Goal: Transaction & Acquisition: Subscribe to service/newsletter

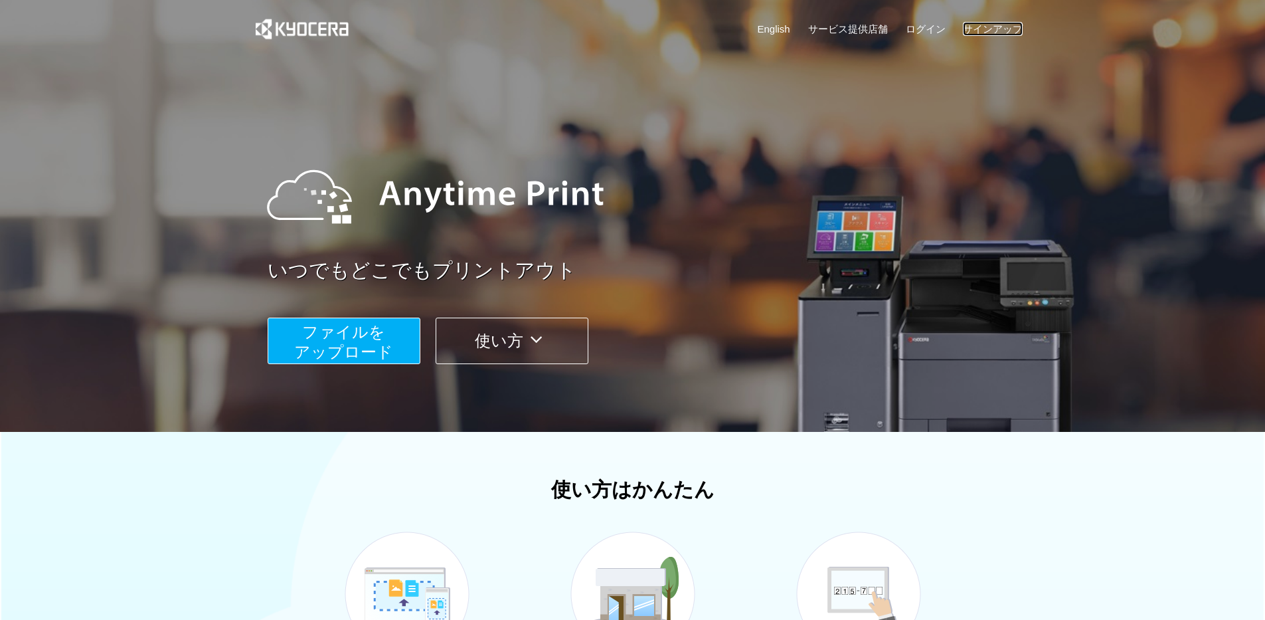
click at [995, 29] on link "サインアップ" at bounding box center [993, 29] width 60 height 14
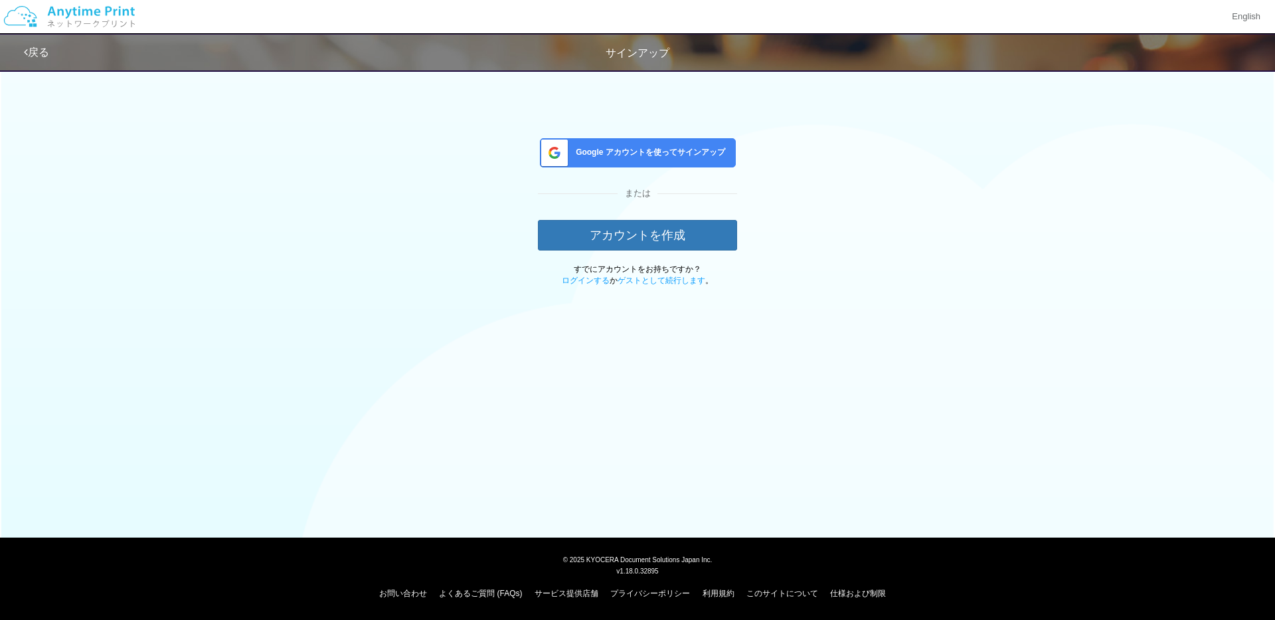
click at [688, 159] on div "Google アカウントを使ってサインアップ" at bounding box center [638, 152] width 196 height 29
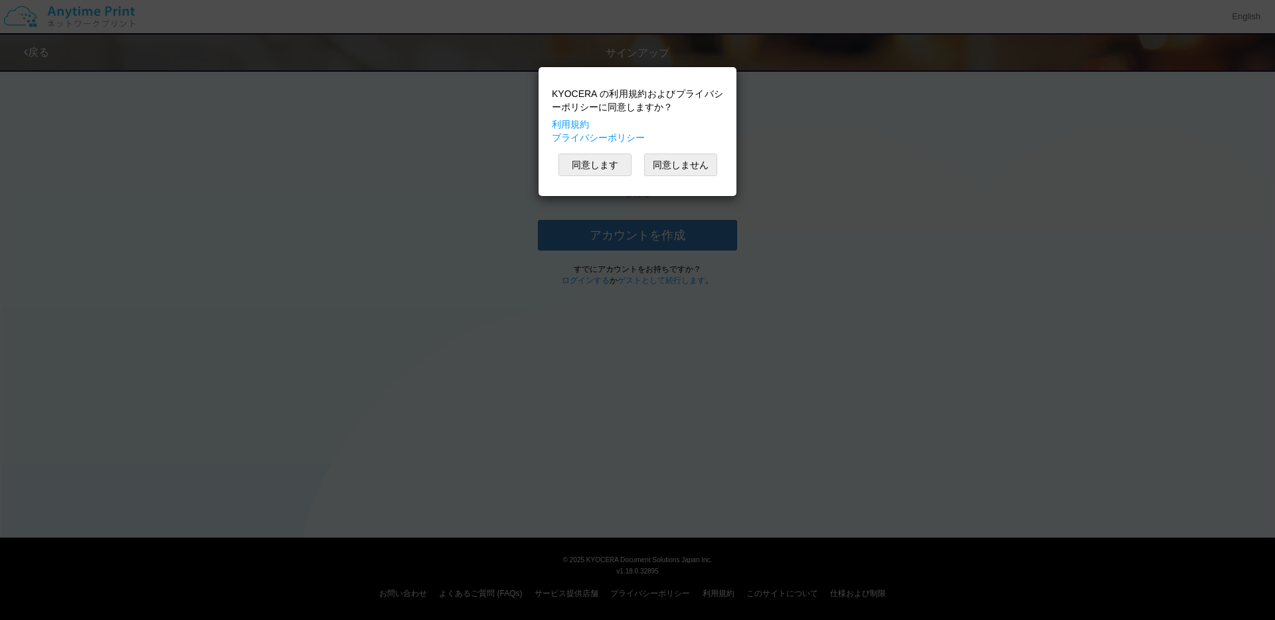
click at [593, 178] on div "KYOCERA の利用規約およびプライバシーポリシーに同意しますか？ 利用規約 プライバシーポリシー 同意します 同意しません" at bounding box center [637, 132] width 185 height 116
click at [595, 163] on button "同意します" at bounding box center [595, 164] width 73 height 23
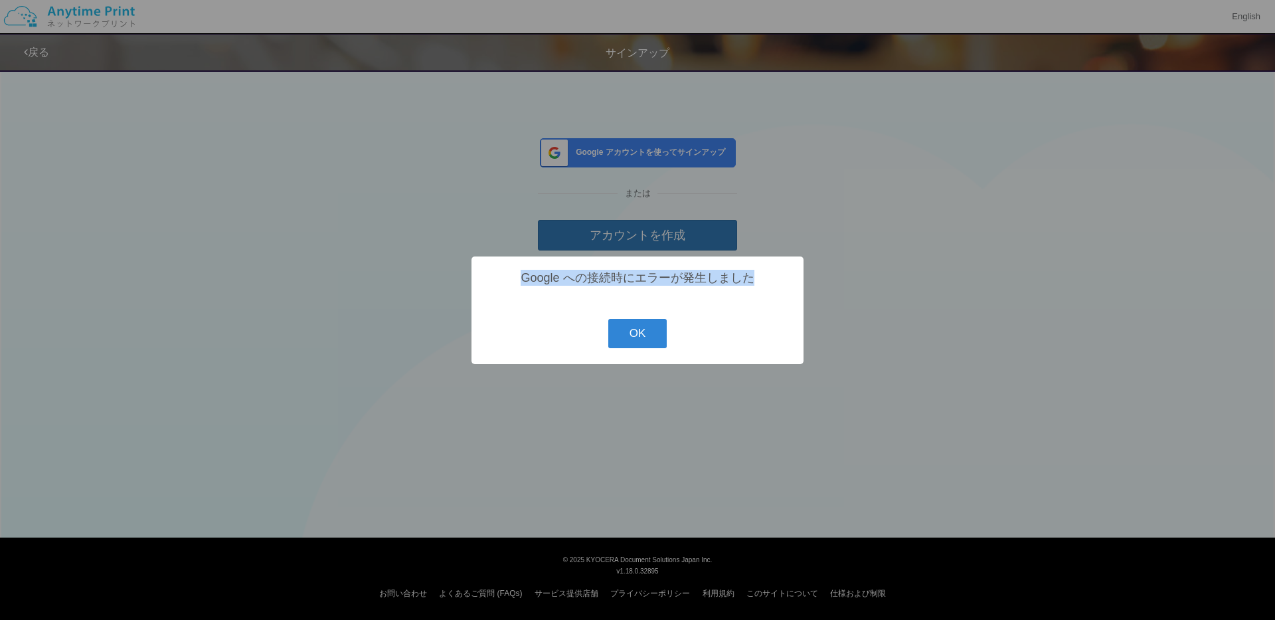
drag, startPoint x: 518, startPoint y: 278, endPoint x: 755, endPoint y: 284, distance: 237.2
click at [755, 284] on div "Google への接続時にエラーが発生しました" at bounding box center [638, 278] width 306 height 16
copy div "Google への接続時にエラーが発生しました"
click at [642, 330] on button "OK" at bounding box center [637, 333] width 59 height 29
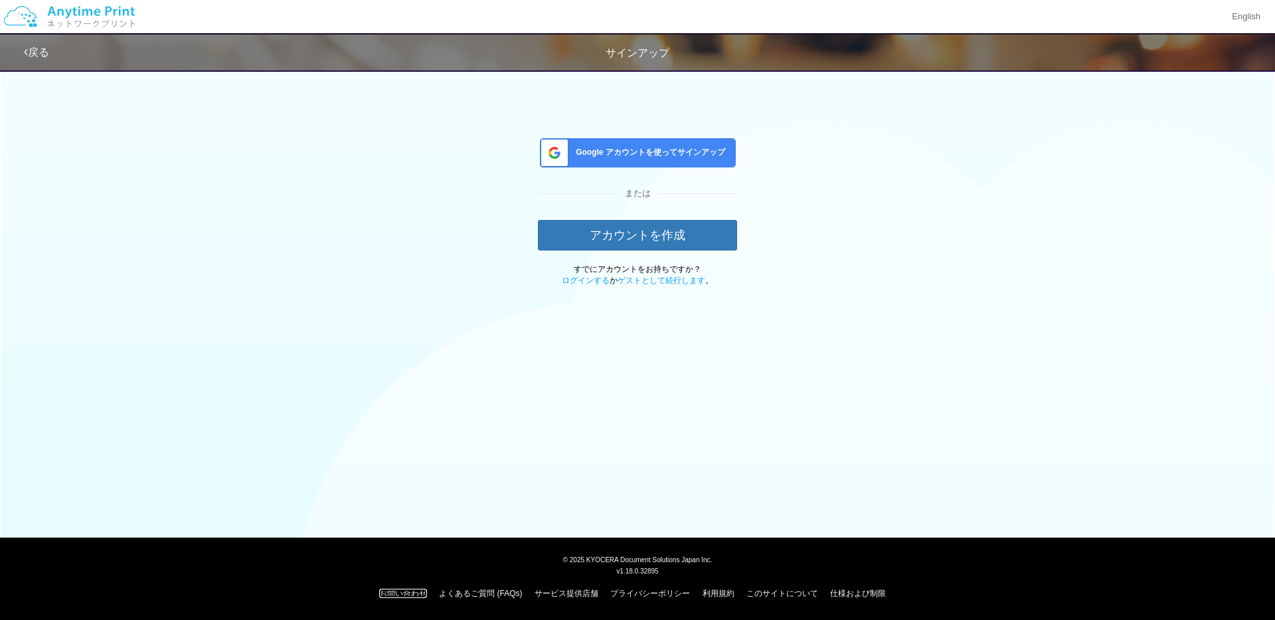
click at [395, 592] on link "お問い合わせ" at bounding box center [403, 593] width 48 height 9
click at [82, 13] on img at bounding box center [69, 16] width 141 height 46
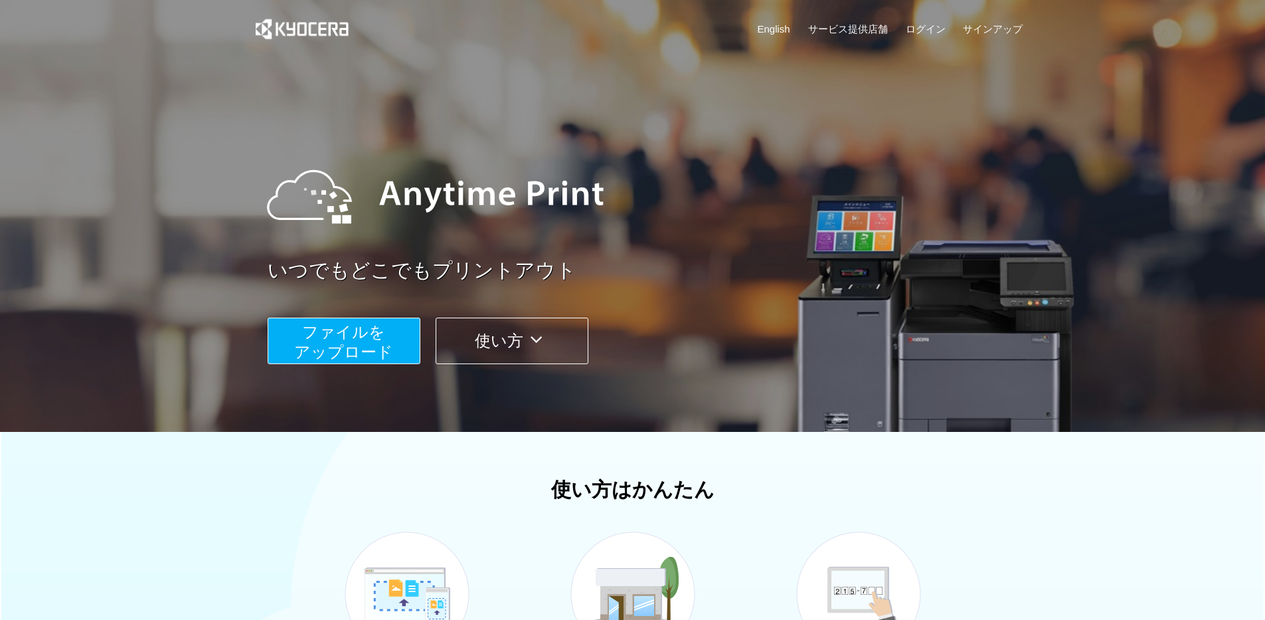
click at [1018, 19] on div "English サービス提供店舗 ログイン サインアップ" at bounding box center [632, 32] width 781 height 64
click at [1000, 24] on link "サインアップ" at bounding box center [993, 29] width 60 height 14
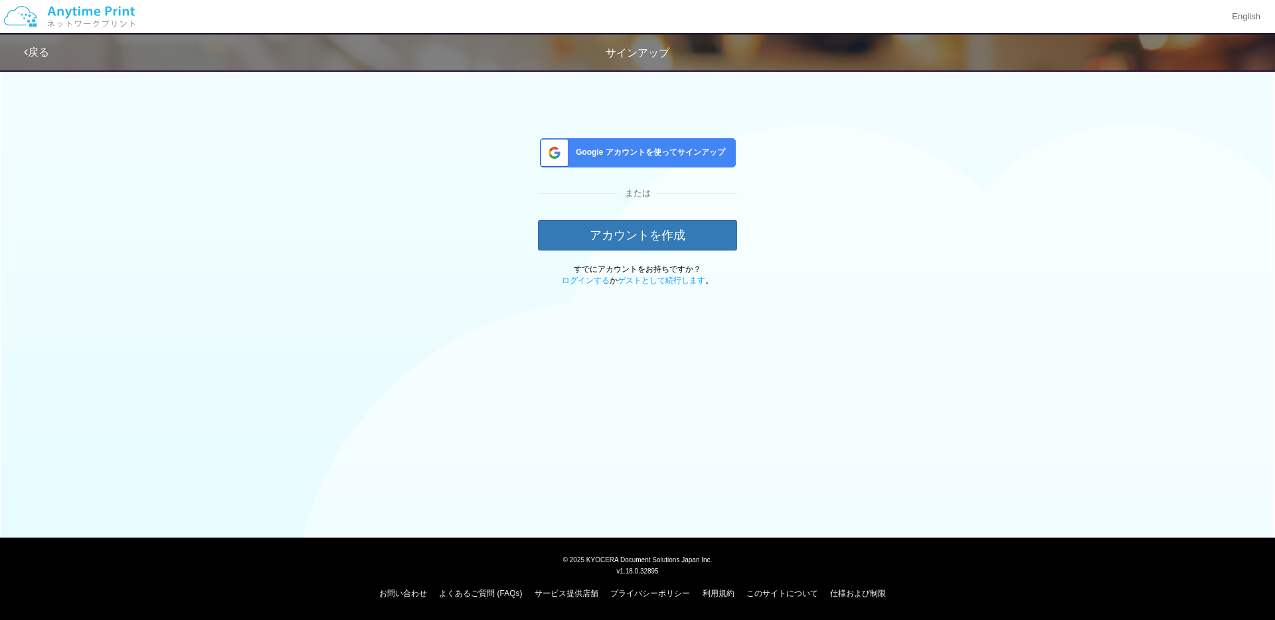
click at [633, 153] on span "Google アカウントを使ってサインアップ" at bounding box center [648, 152] width 155 height 11
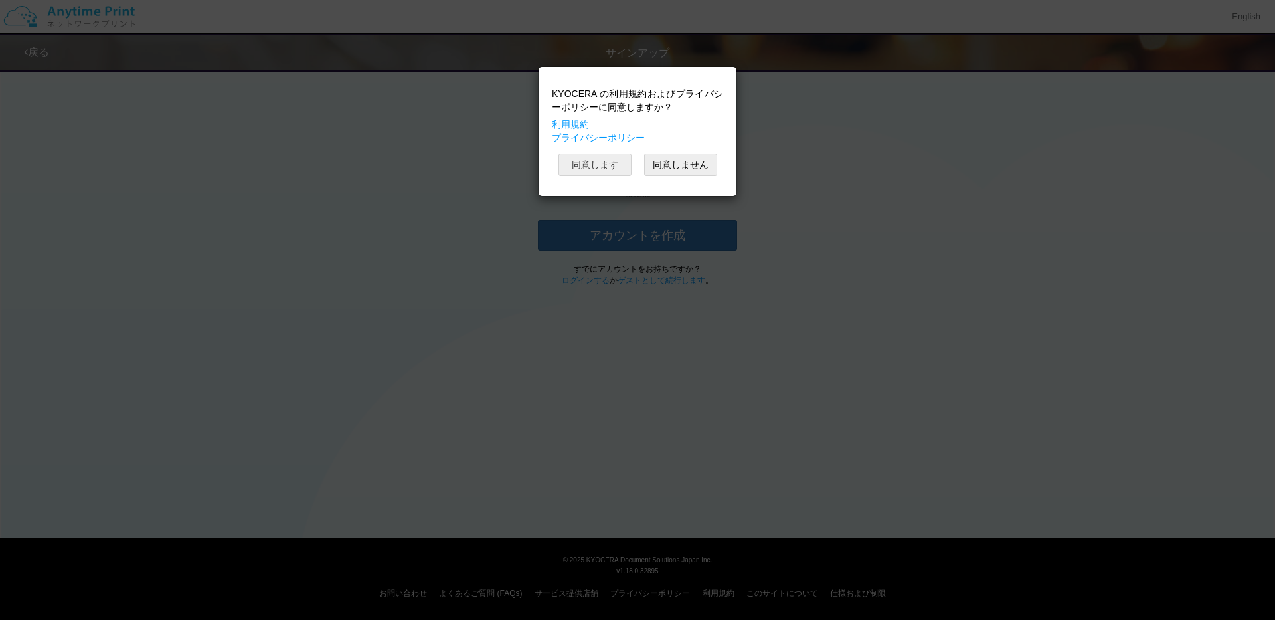
click at [595, 161] on button "同意します" at bounding box center [595, 164] width 73 height 23
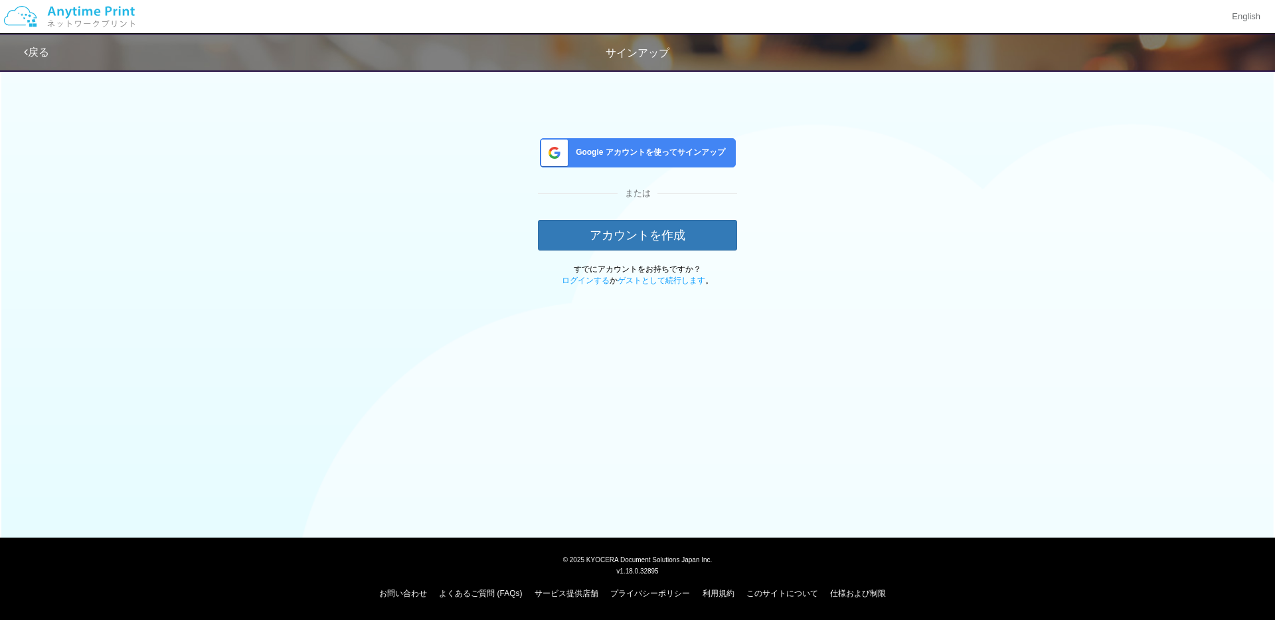
click at [627, 157] on span "Google アカウントを使ってサインアップ" at bounding box center [648, 152] width 155 height 11
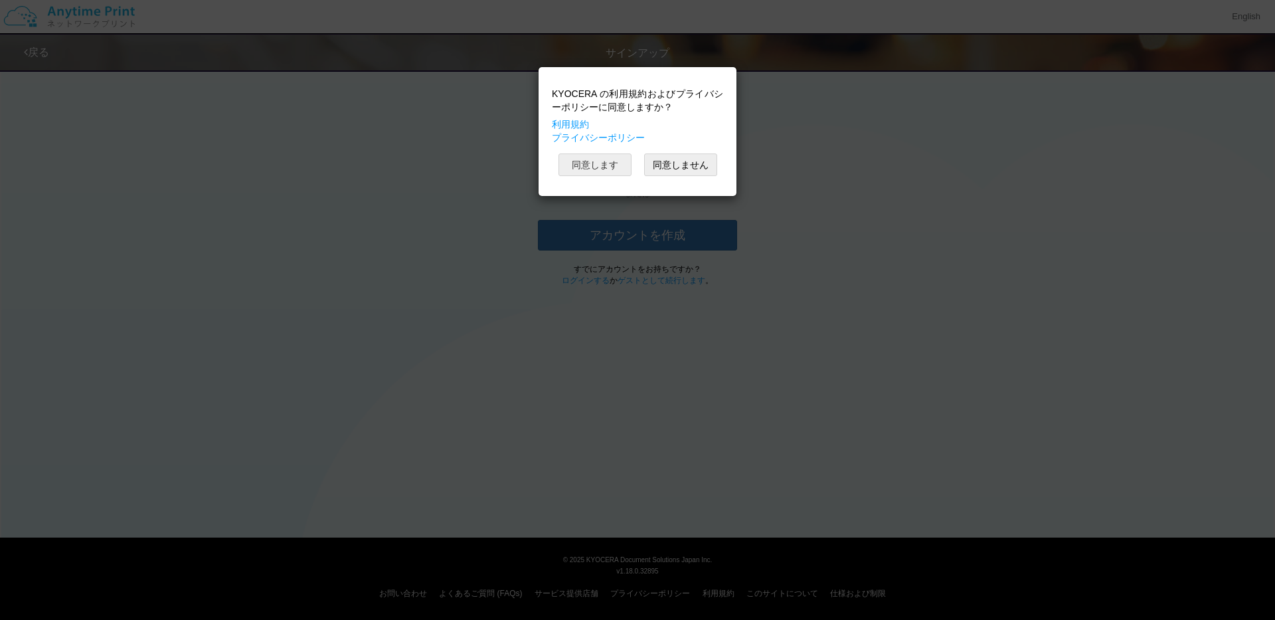
click at [608, 158] on button "同意します" at bounding box center [595, 164] width 73 height 23
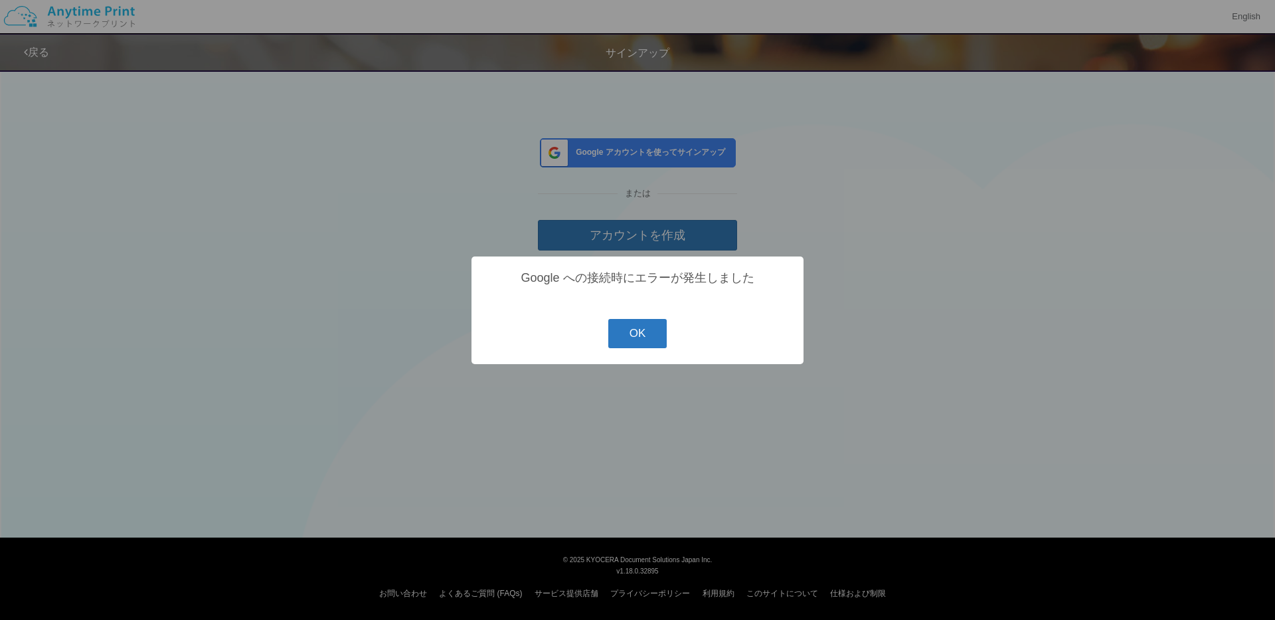
click at [646, 331] on button "OK" at bounding box center [637, 333] width 59 height 29
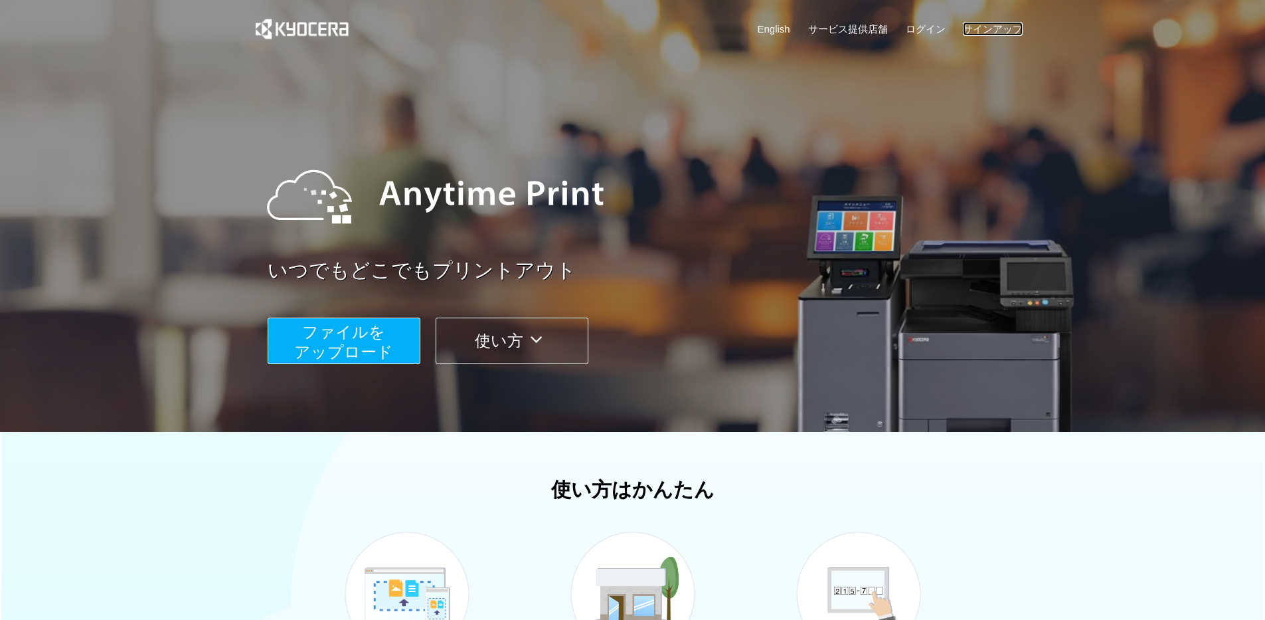
click at [990, 25] on link "サインアップ" at bounding box center [993, 29] width 60 height 14
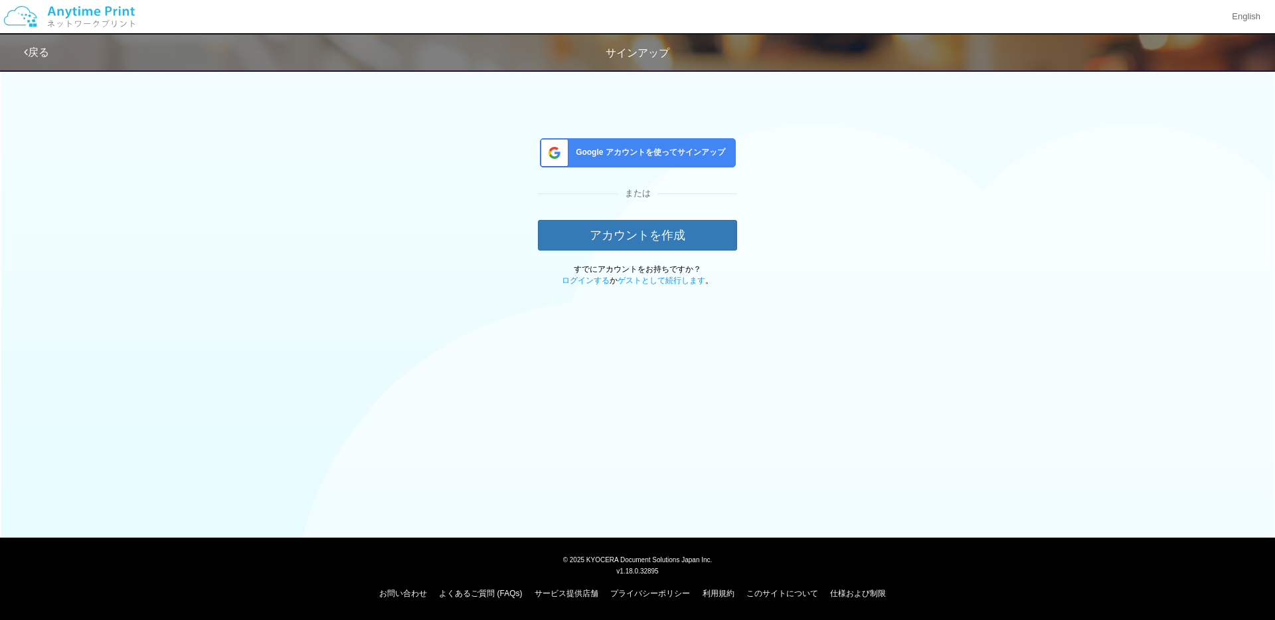
click at [90, 9] on img at bounding box center [69, 16] width 141 height 46
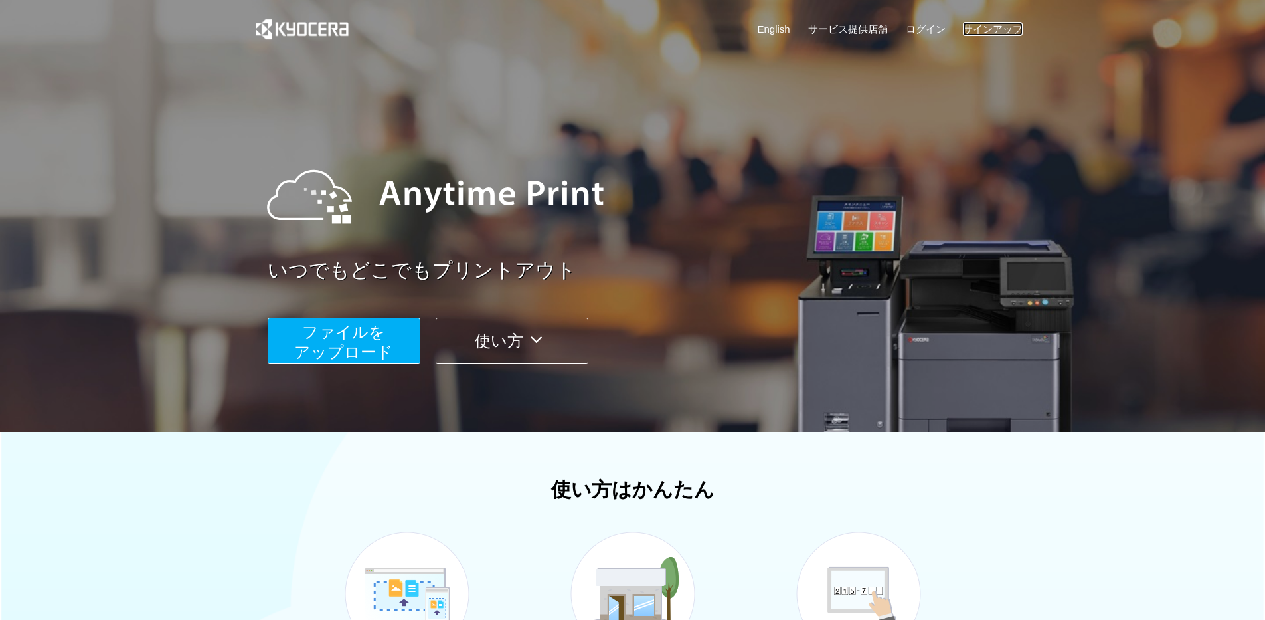
click at [983, 23] on link "サインアップ" at bounding box center [993, 29] width 60 height 14
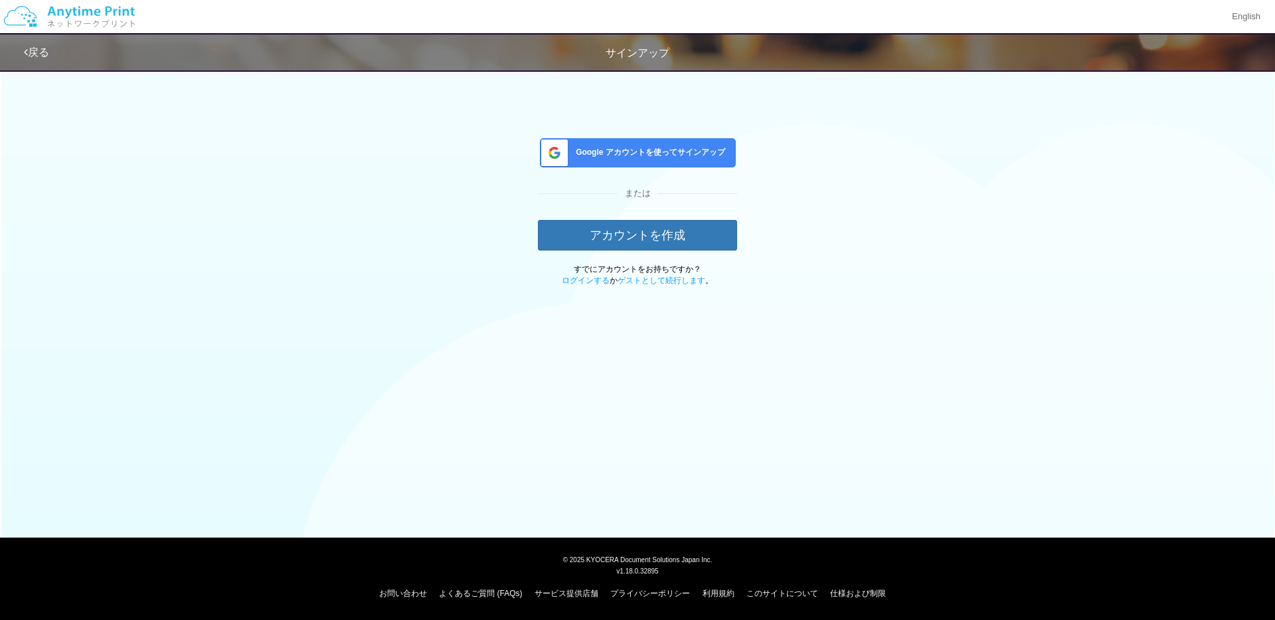
click at [691, 149] on span "Google アカウントを使ってサインアップ" at bounding box center [648, 152] width 155 height 11
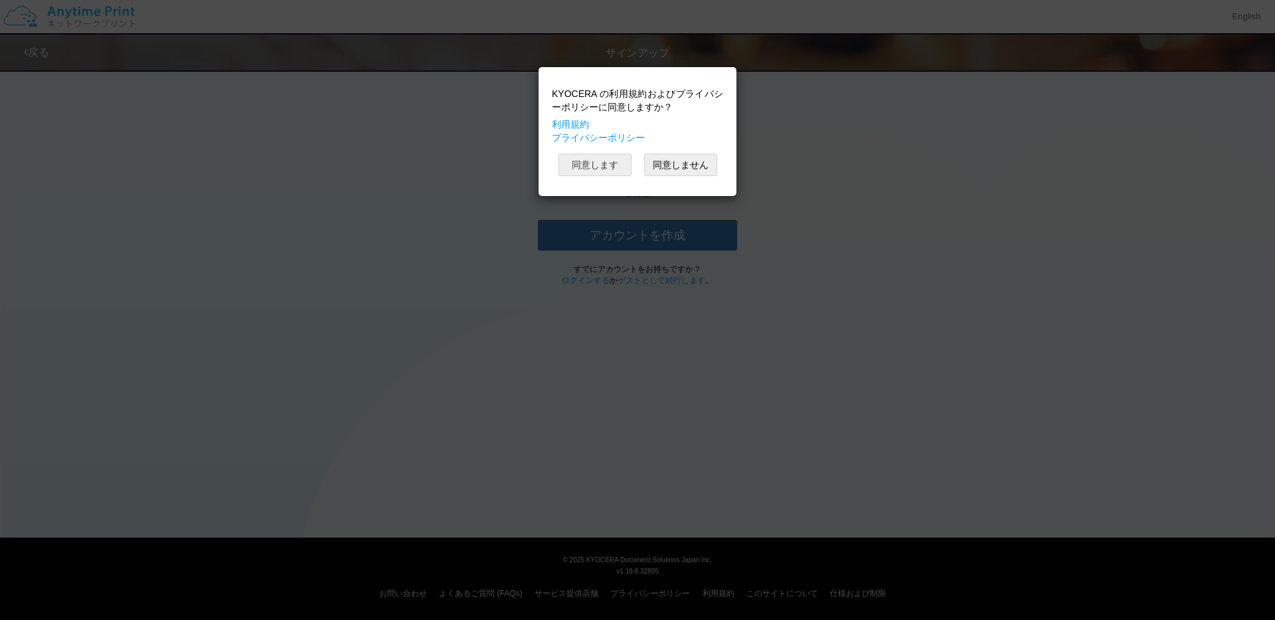
click at [581, 155] on button "同意します" at bounding box center [595, 164] width 73 height 23
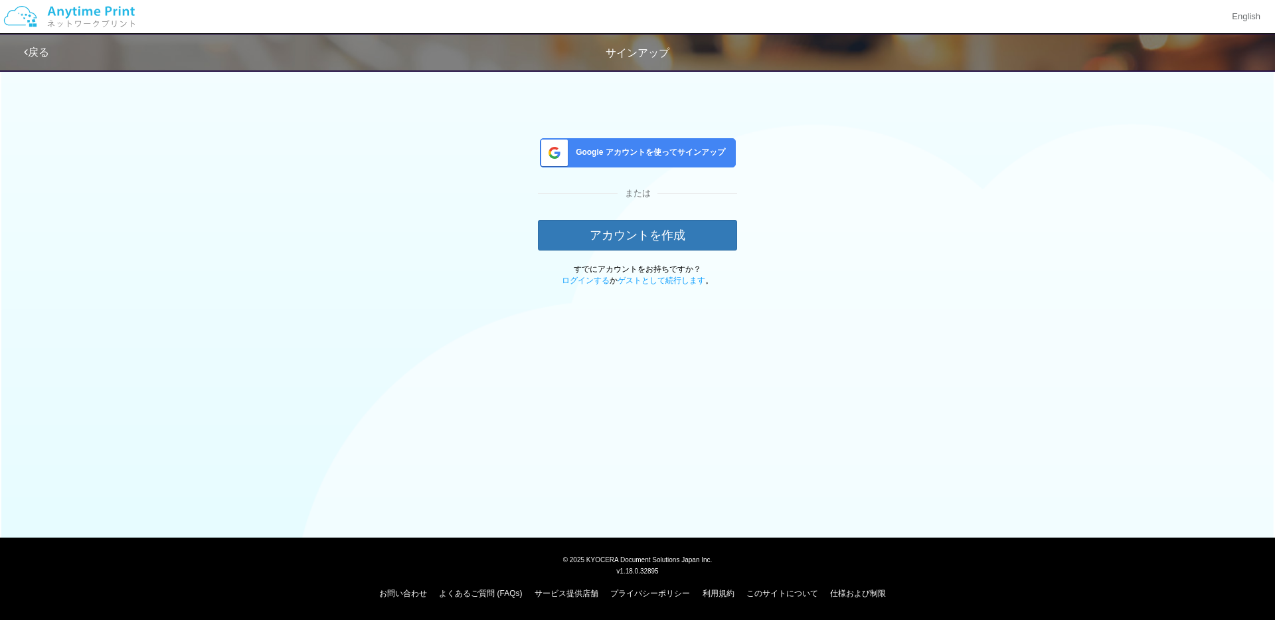
click at [684, 153] on span "Google アカウントを使ってサインアップ" at bounding box center [648, 152] width 155 height 11
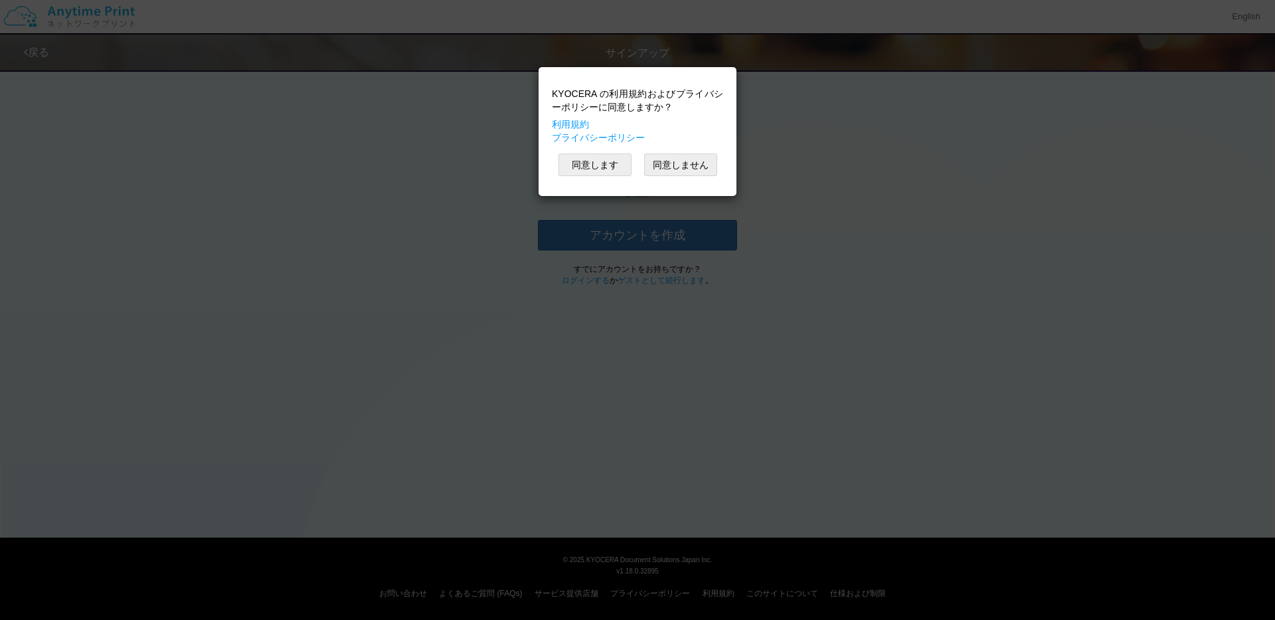
click at [554, 158] on div "同意します 同意しません" at bounding box center [637, 164] width 171 height 23
click at [599, 166] on button "同意します" at bounding box center [595, 164] width 73 height 23
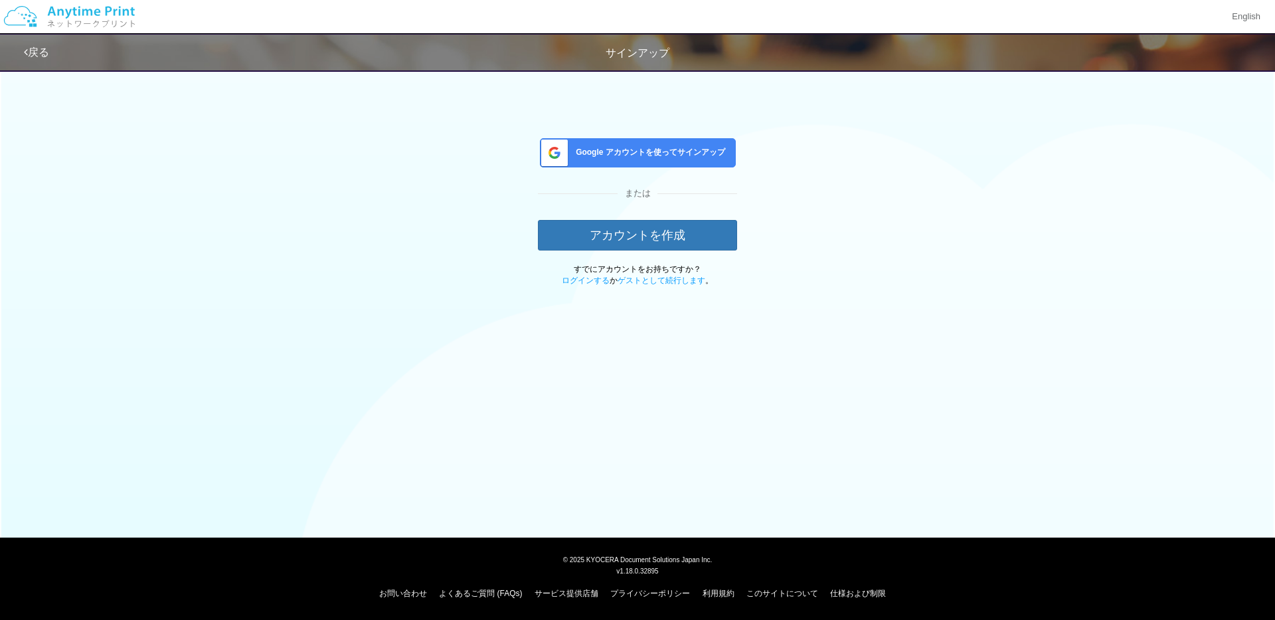
click at [691, 166] on div "Google アカウントを使ってサインアップ" at bounding box center [638, 152] width 196 height 29
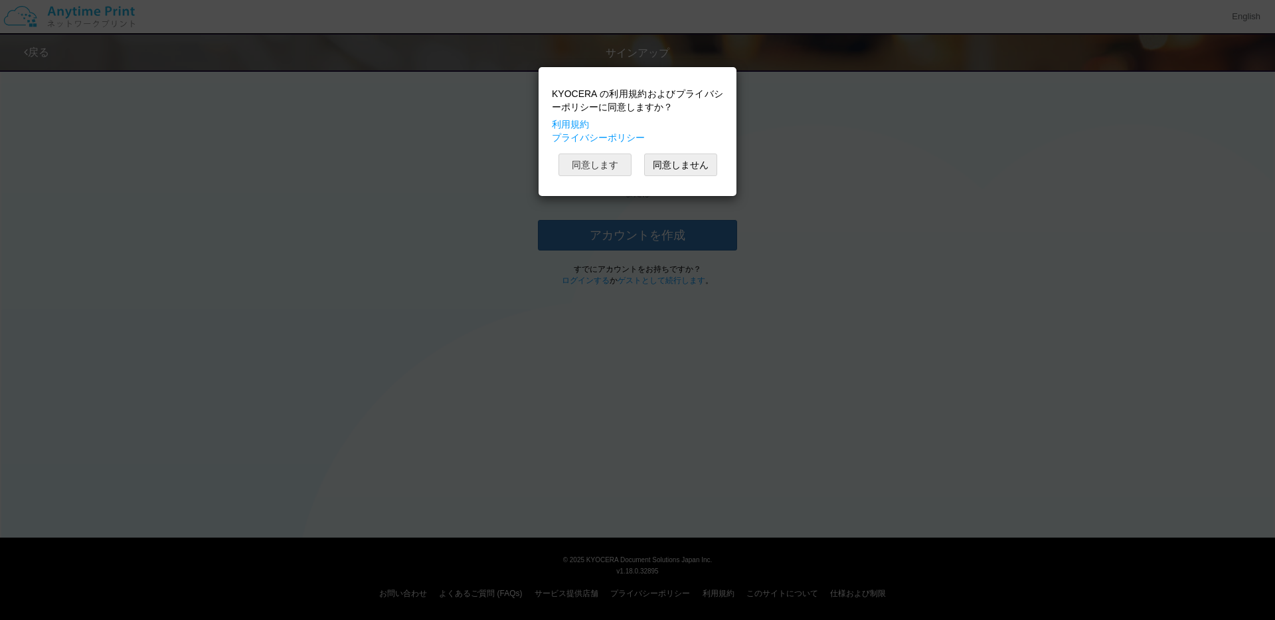
click at [595, 171] on button "同意します" at bounding box center [595, 164] width 73 height 23
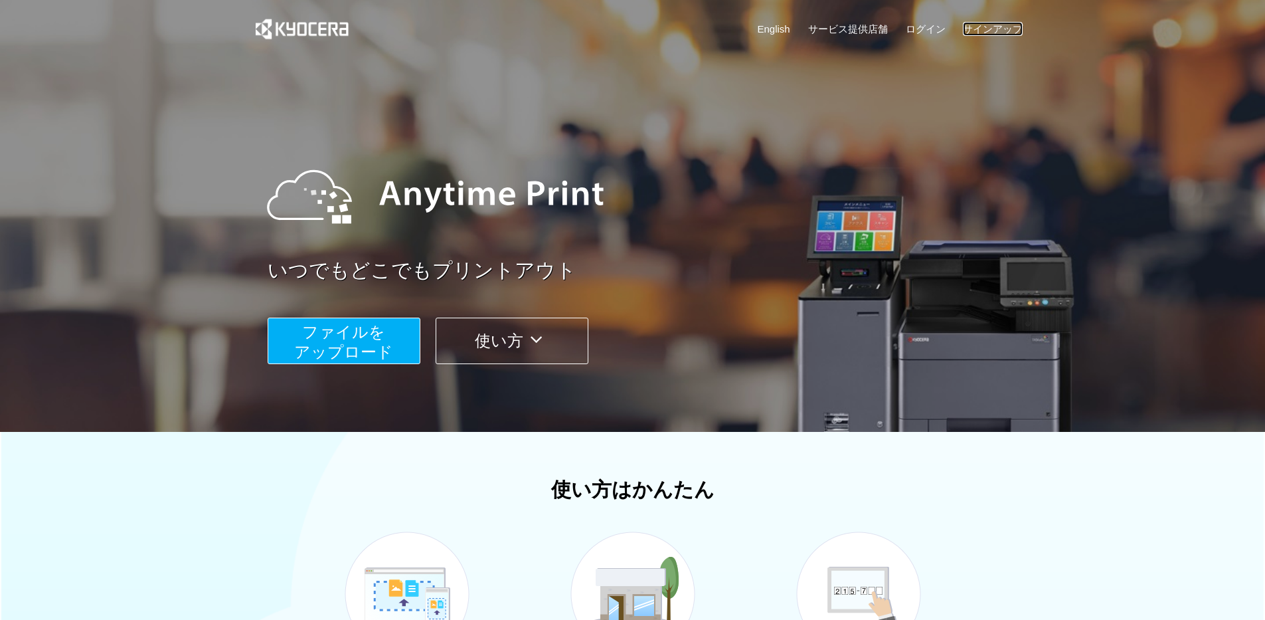
click at [1007, 23] on link "サインアップ" at bounding box center [993, 29] width 60 height 14
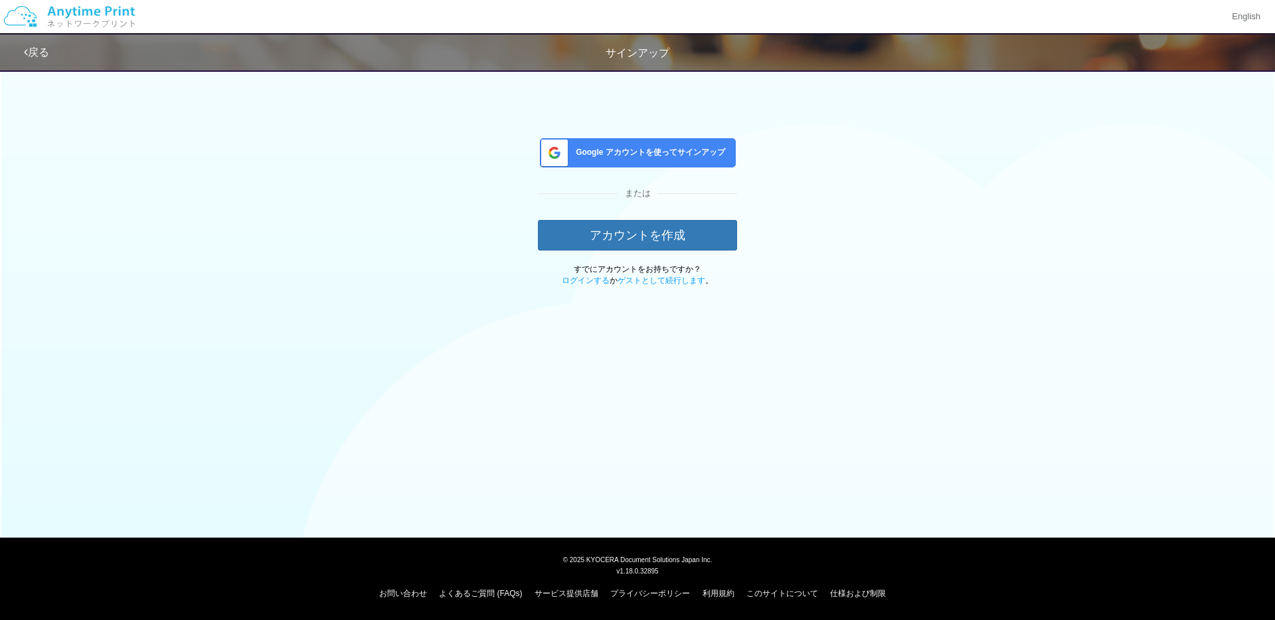
click at [683, 147] on span "Google アカウントを使ってサインアップ" at bounding box center [648, 152] width 155 height 11
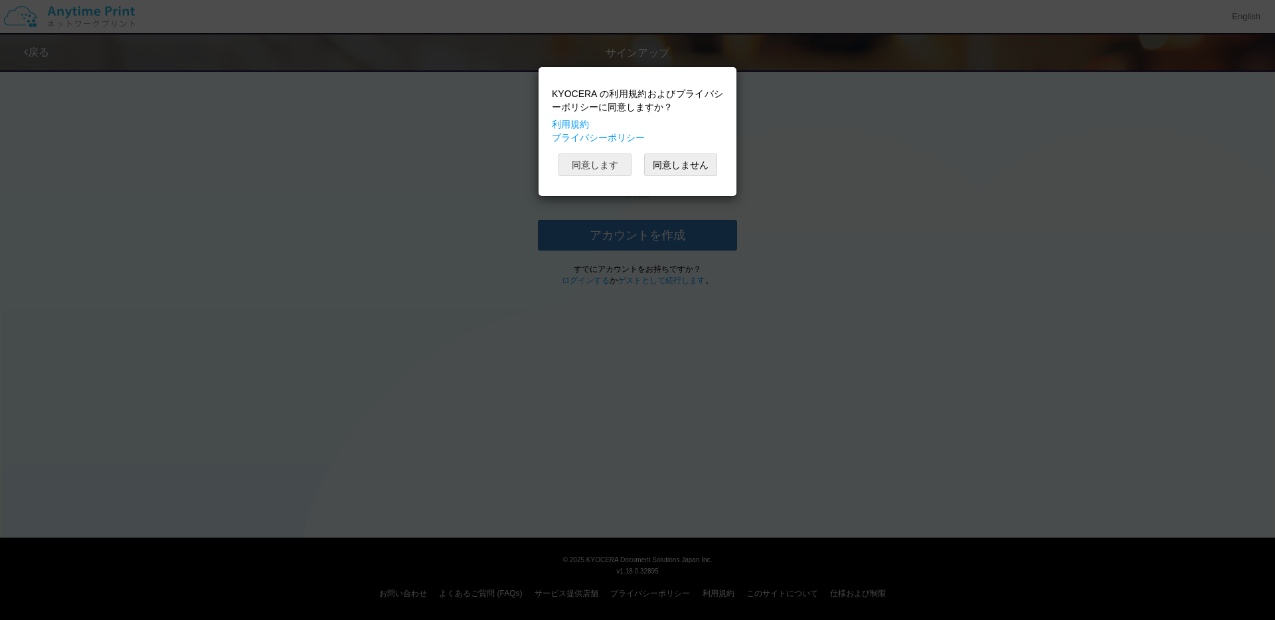
click at [591, 163] on button "同意します" at bounding box center [595, 164] width 73 height 23
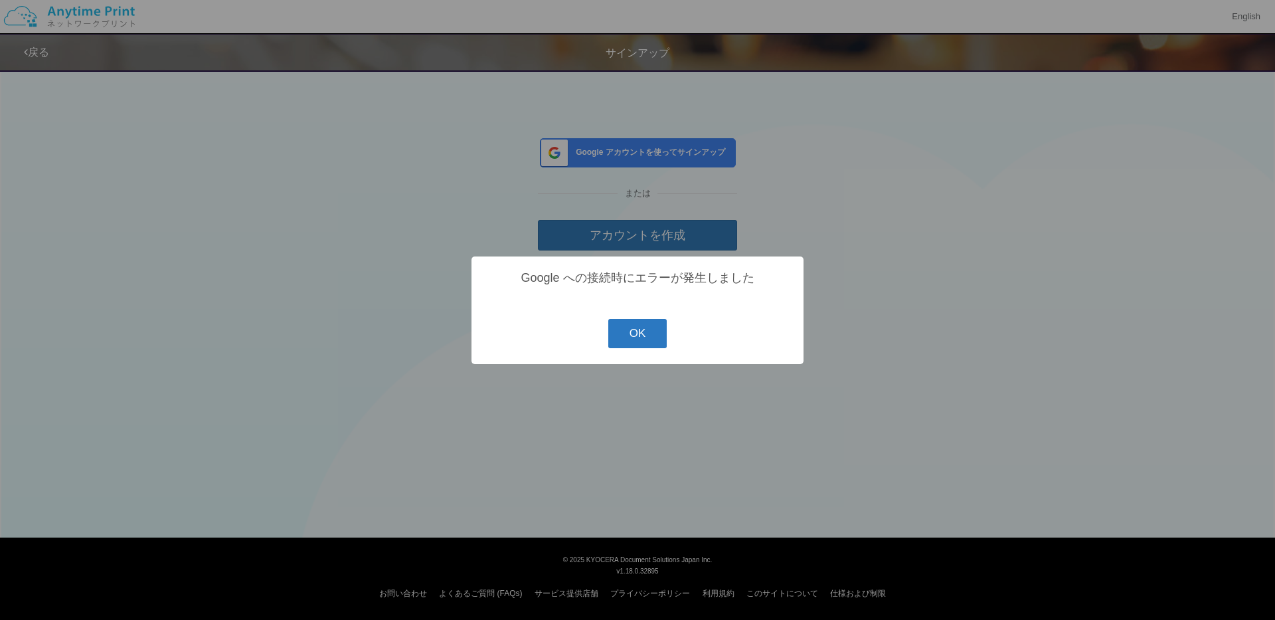
click at [642, 337] on button "OK" at bounding box center [637, 333] width 59 height 29
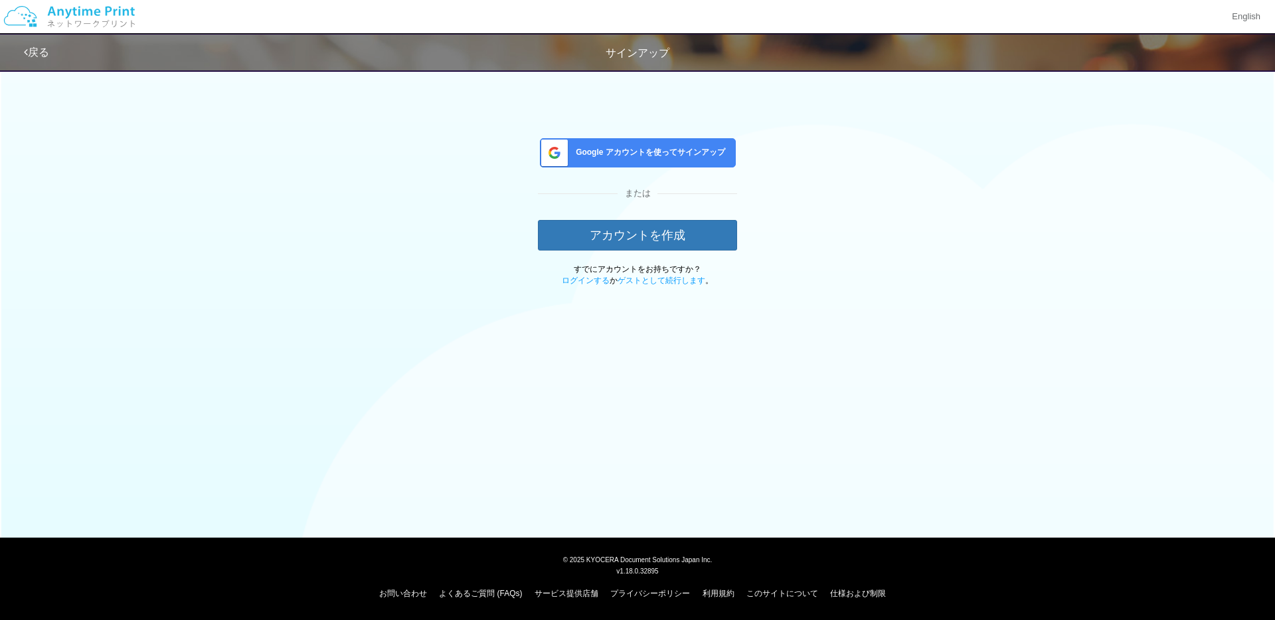
click at [48, 64] on div "戻る サインアップ" at bounding box center [422, 53] width 797 height 36
click at [49, 54] on link "戻る" at bounding box center [36, 51] width 25 height 11
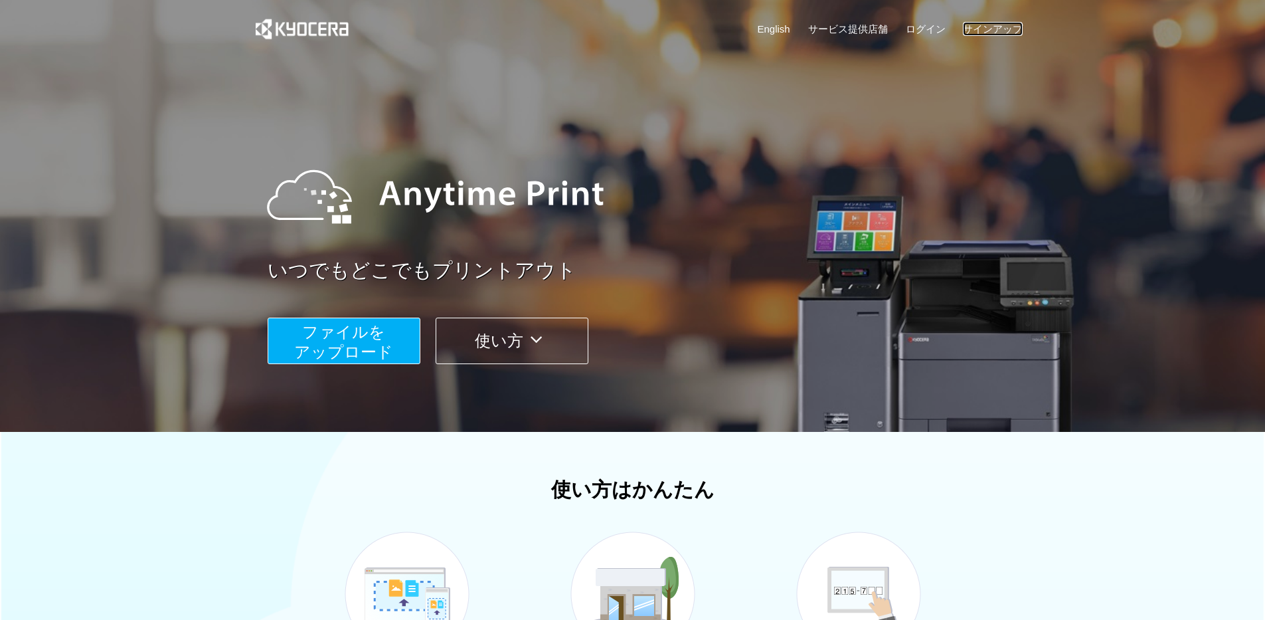
click at [998, 23] on link "サインアップ" at bounding box center [993, 29] width 60 height 14
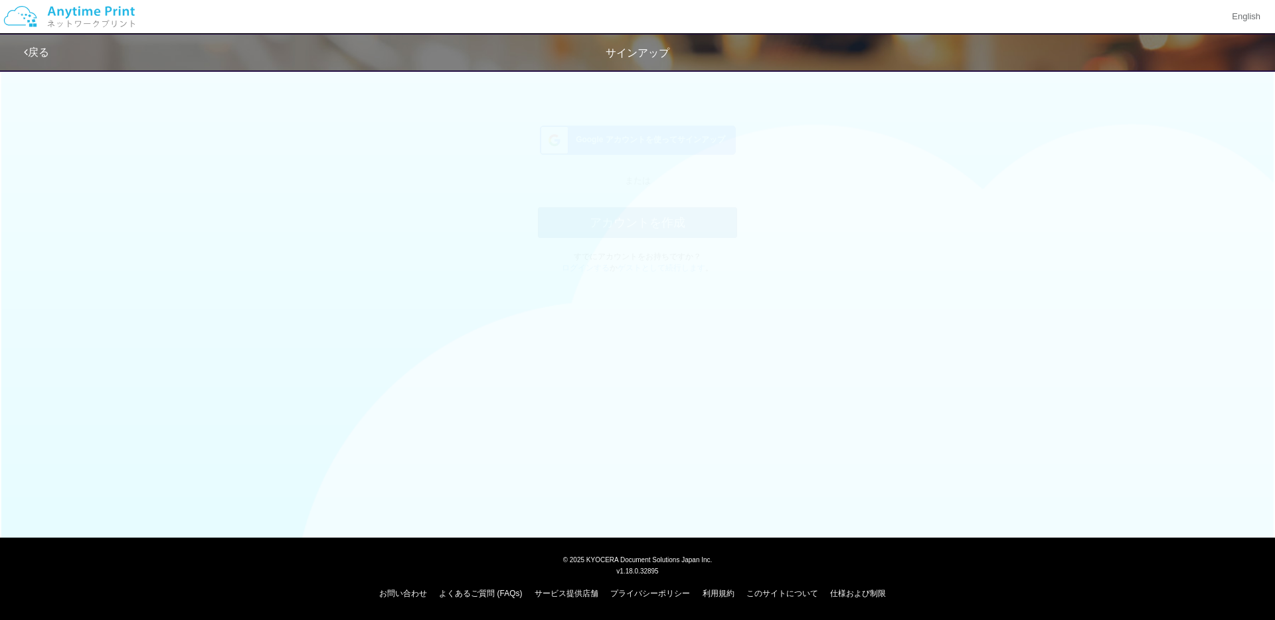
click at [681, 154] on span "Google アカウントを使ってサインアップ" at bounding box center [648, 152] width 155 height 11
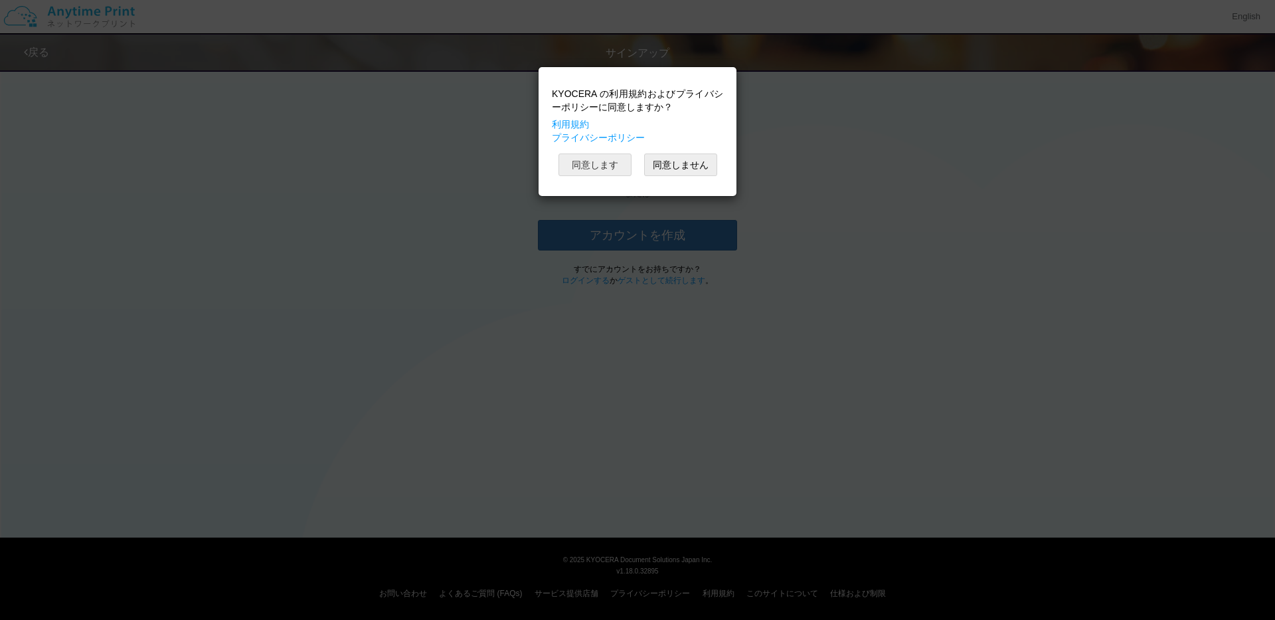
click at [615, 171] on button "同意します" at bounding box center [595, 164] width 73 height 23
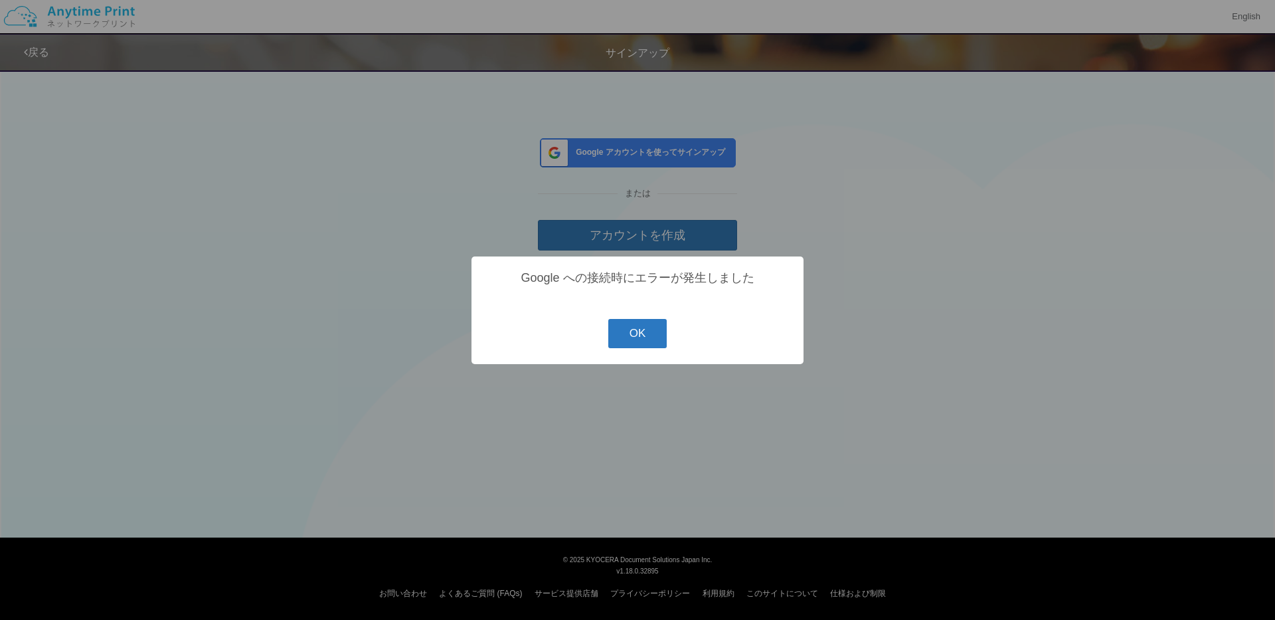
click at [618, 339] on button "OK" at bounding box center [637, 333] width 59 height 29
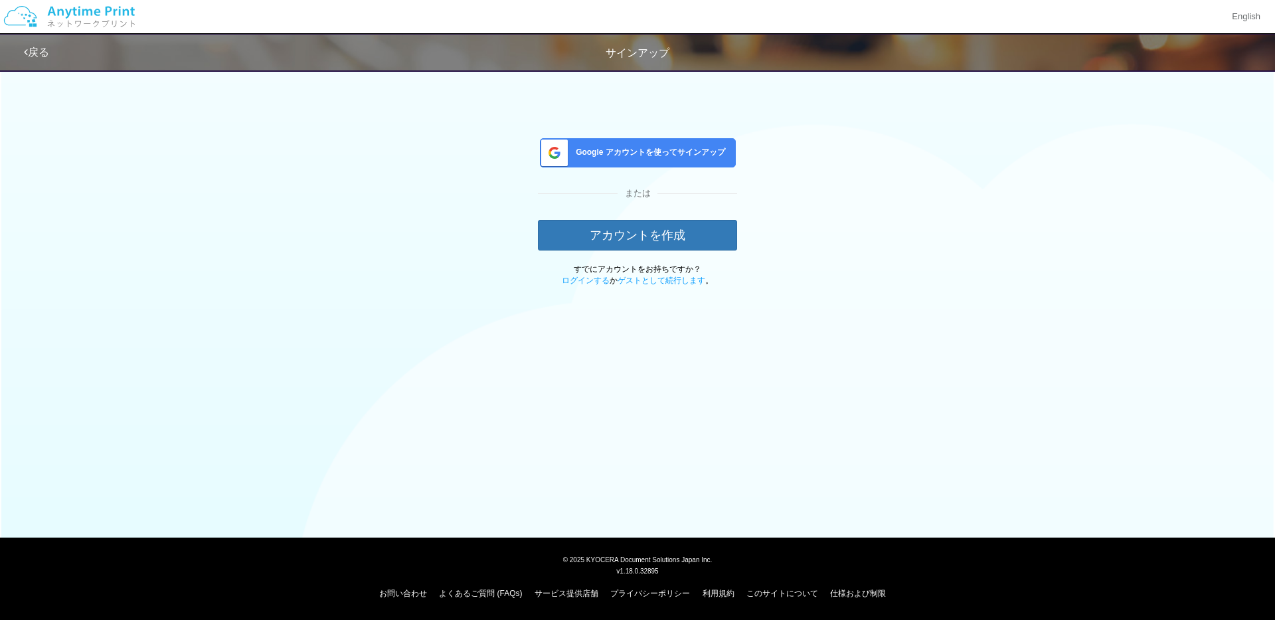
click at [102, 14] on img at bounding box center [69, 16] width 141 height 46
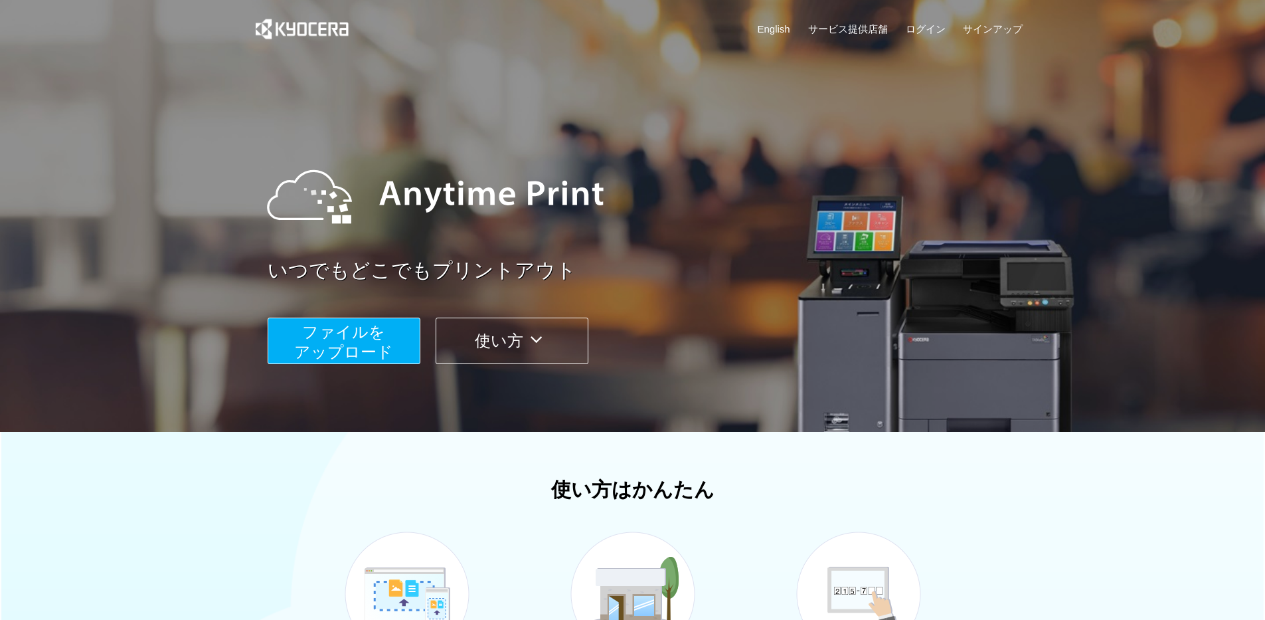
click at [900, 18] on div "English サービス提供店舗 ログイン サインアップ" at bounding box center [632, 32] width 781 height 64
click at [923, 27] on link "ログイン" at bounding box center [926, 29] width 40 height 14
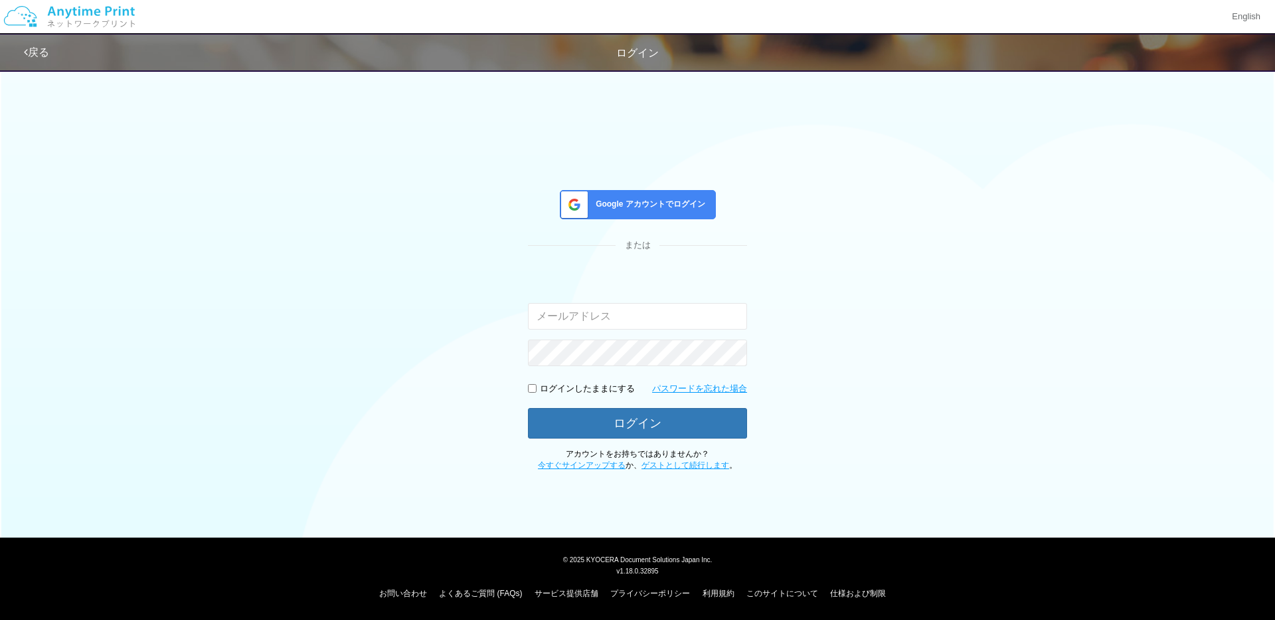
click at [664, 201] on span "Google アカウントでログイン" at bounding box center [648, 204] width 115 height 11
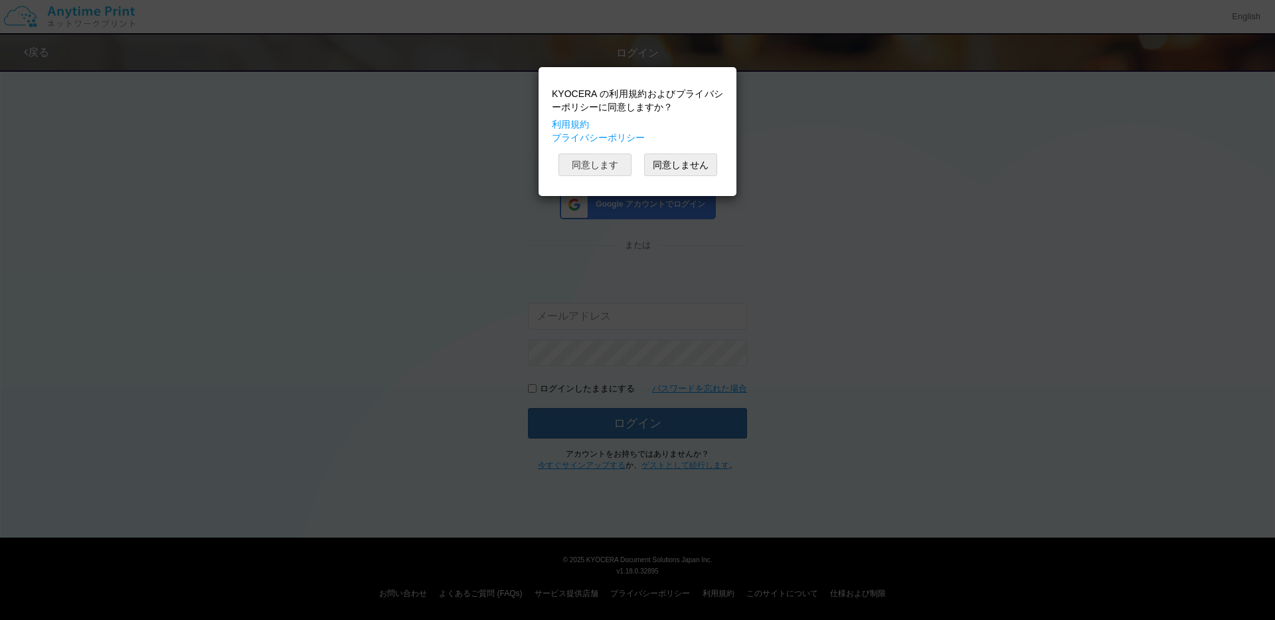
click at [610, 165] on button "同意します" at bounding box center [595, 164] width 73 height 23
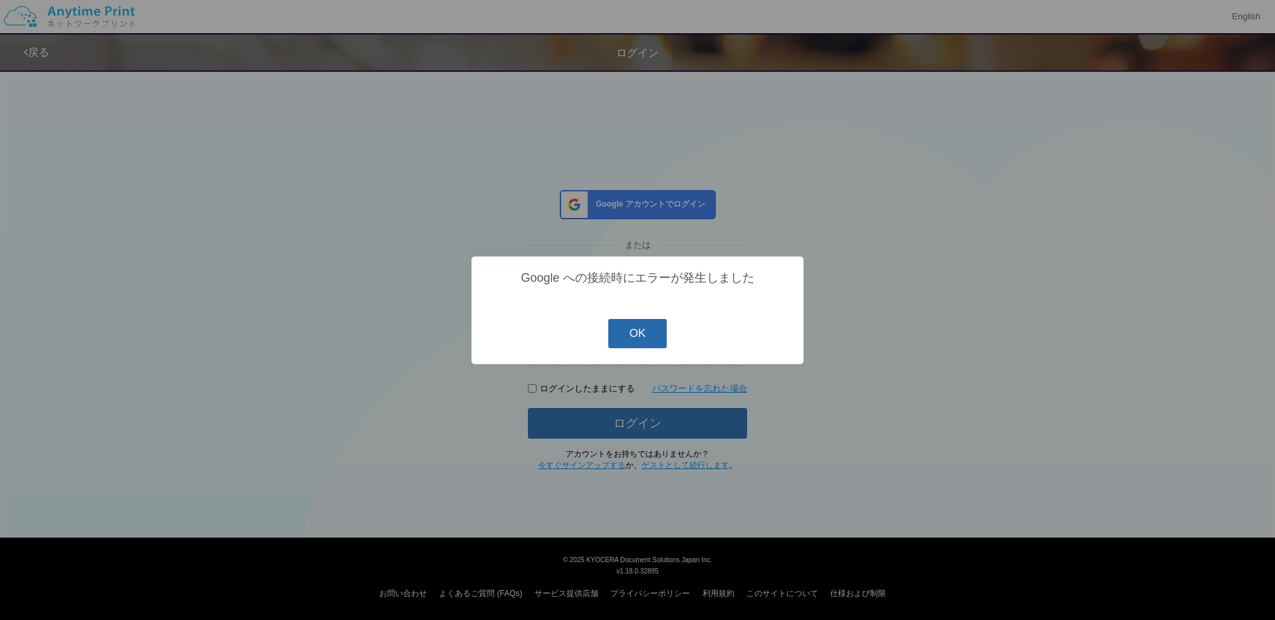
click at [640, 339] on button "OK" at bounding box center [637, 333] width 59 height 29
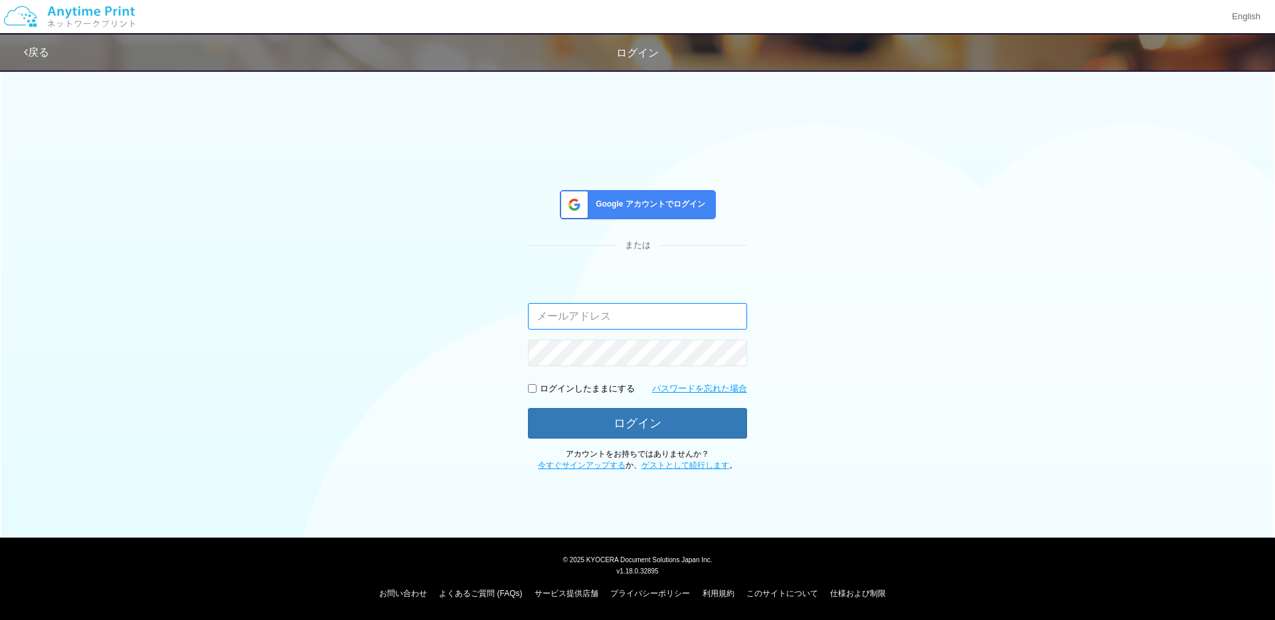
click at [651, 313] on input "email" at bounding box center [637, 316] width 219 height 27
type input "[EMAIL_ADDRESS][DOMAIN_NAME]"
click at [917, 413] on div "Google アカウントでログイン または 入力されたメールアドレスまたはパスワードが正しくありません。 [EMAIL_ADDRESS][DOMAIN_NAM…" at bounding box center [637, 266] width 797 height 409
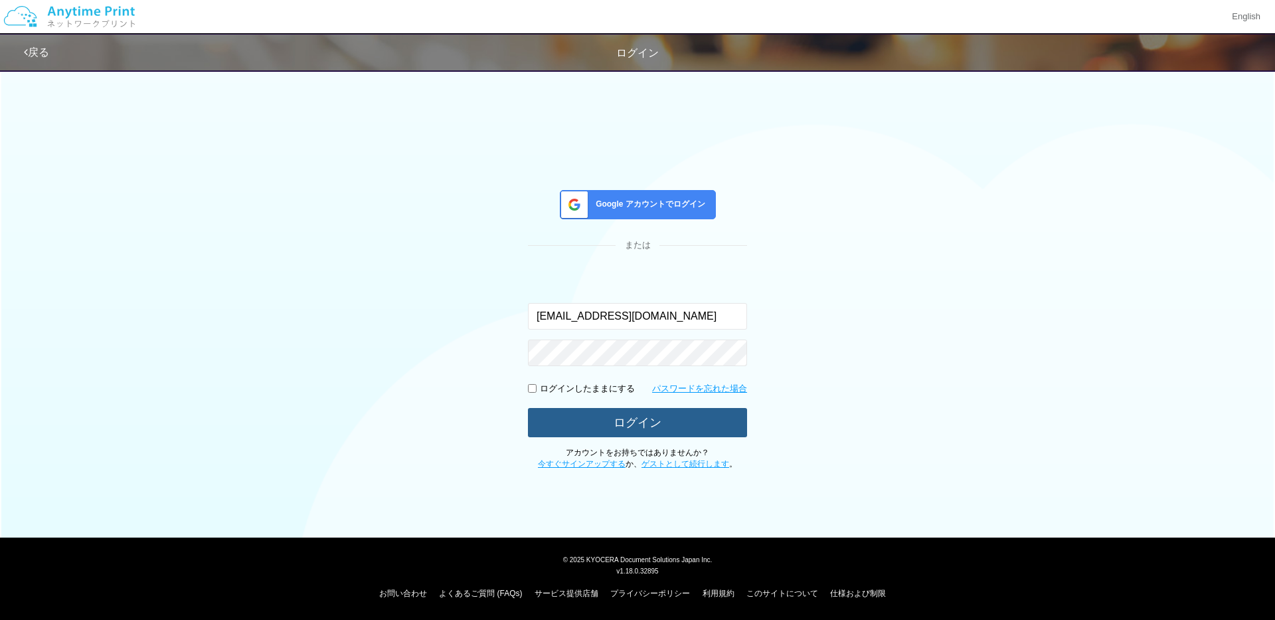
click at [698, 418] on button "ログイン" at bounding box center [637, 422] width 219 height 29
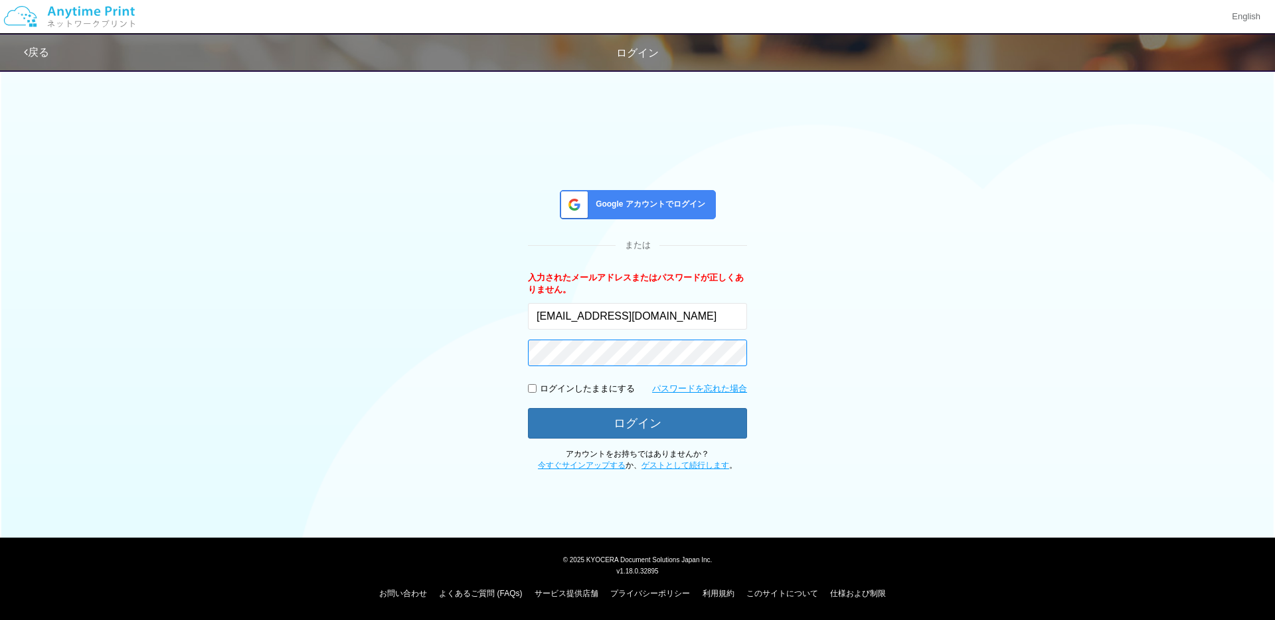
click at [528, 408] on button "ログイン" at bounding box center [637, 423] width 219 height 31
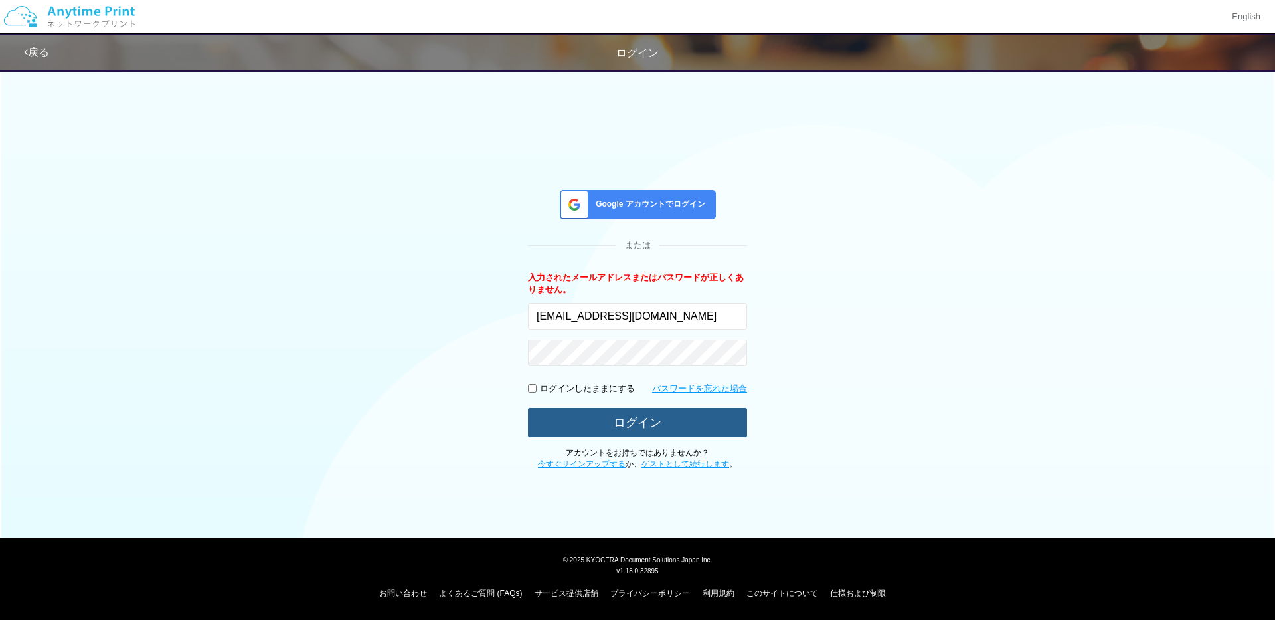
click at [638, 418] on button "ログイン" at bounding box center [637, 422] width 219 height 29
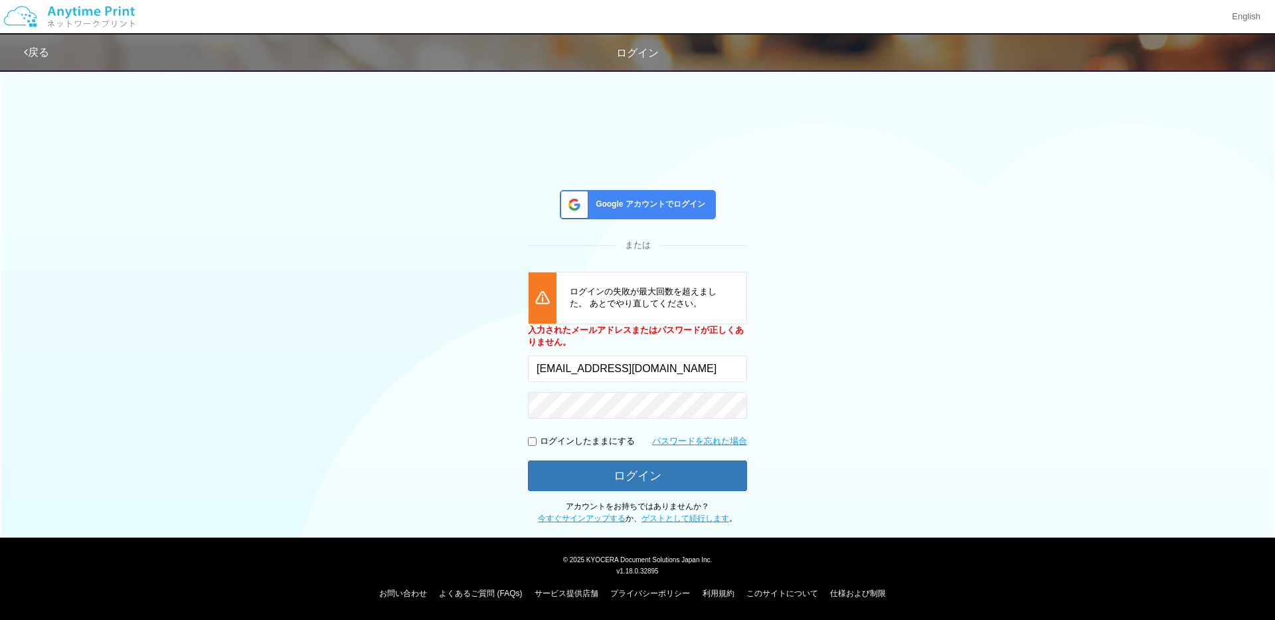
click at [680, 418] on form "入力されたメールアドレスまたはパスワードが正しくありません。 [EMAIL_ADDRESS][DOMAIN_NAME] ログインしたままにする パスワードを忘…" at bounding box center [637, 407] width 219 height 167
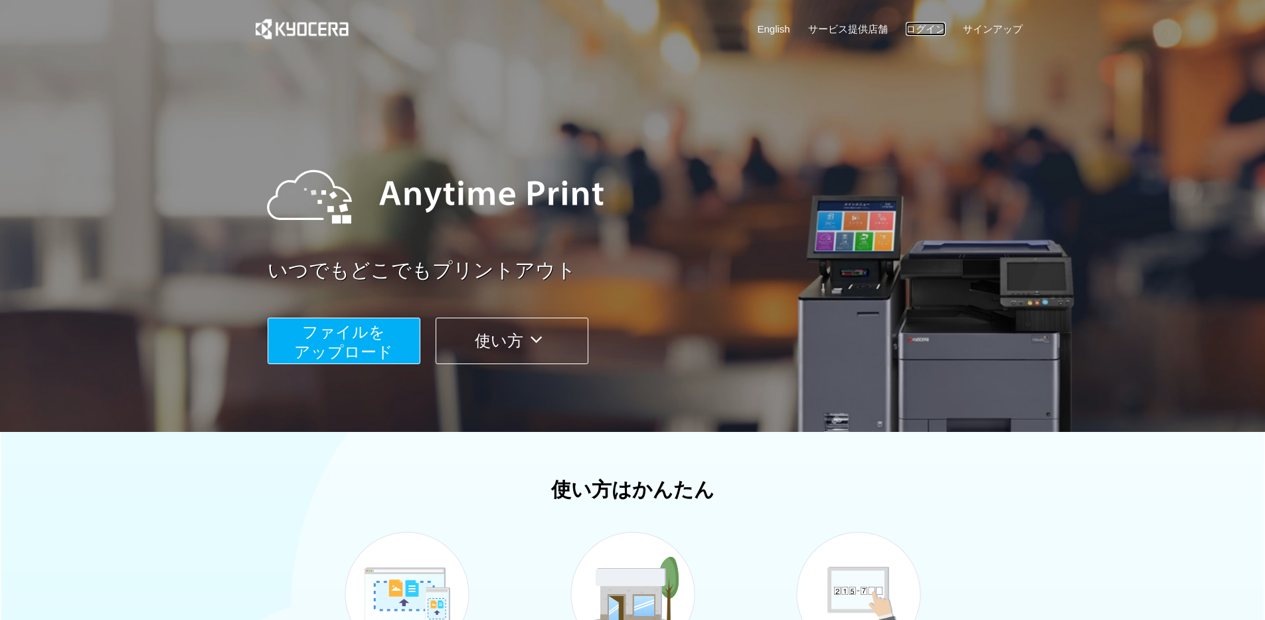
click at [940, 28] on link "ログイン" at bounding box center [926, 29] width 40 height 14
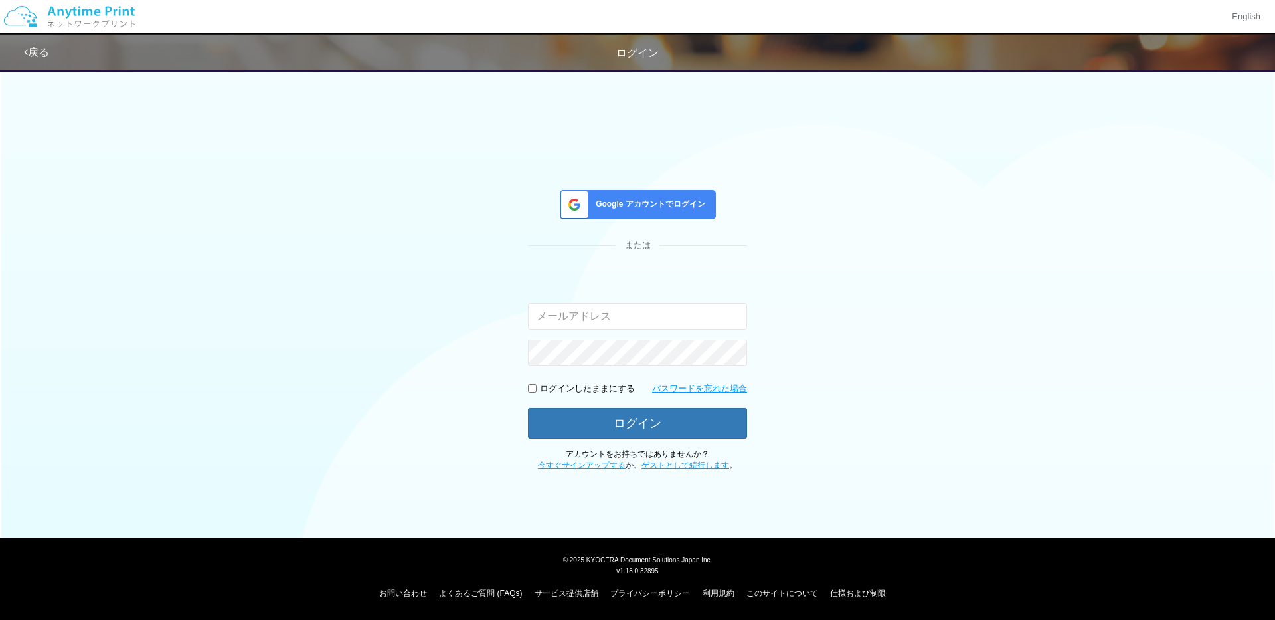
click at [689, 201] on span "Google アカウントでログイン" at bounding box center [648, 204] width 115 height 11
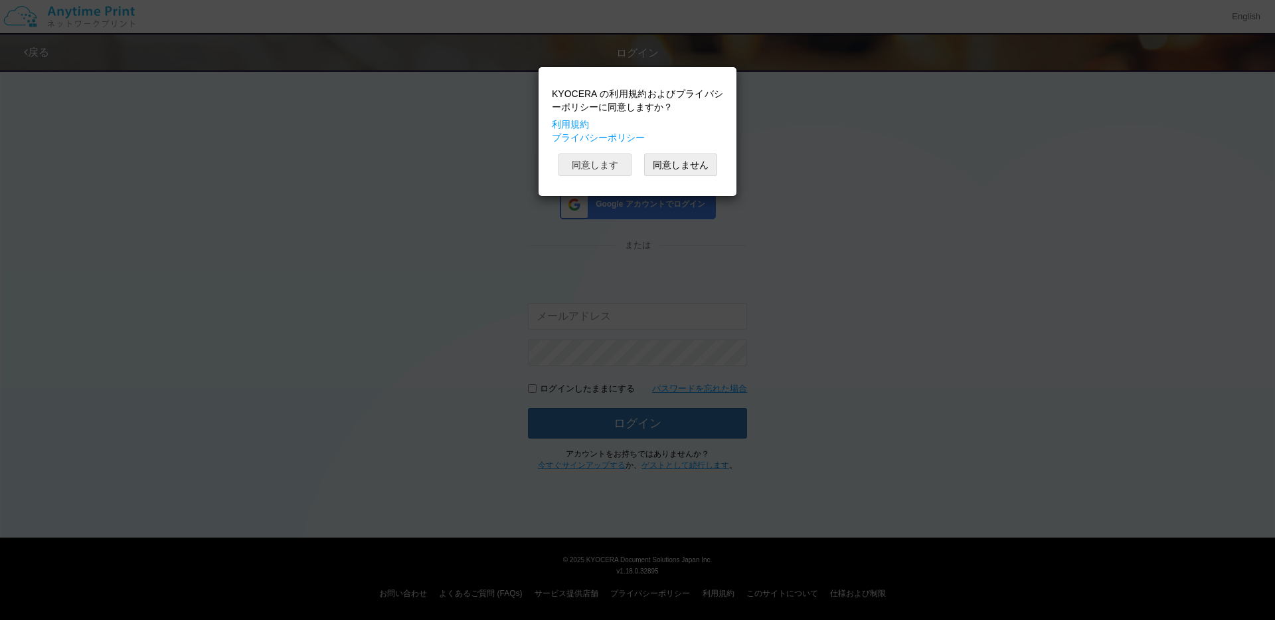
click at [610, 173] on button "同意します" at bounding box center [595, 164] width 73 height 23
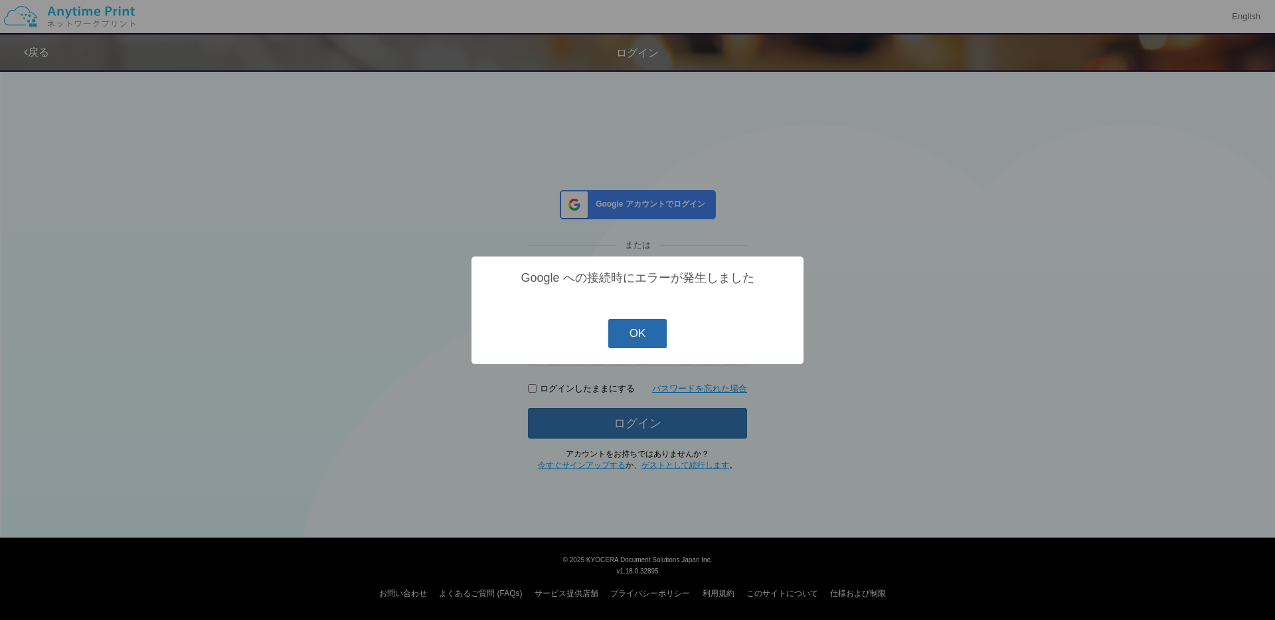
click at [648, 337] on button "OK" at bounding box center [637, 333] width 59 height 29
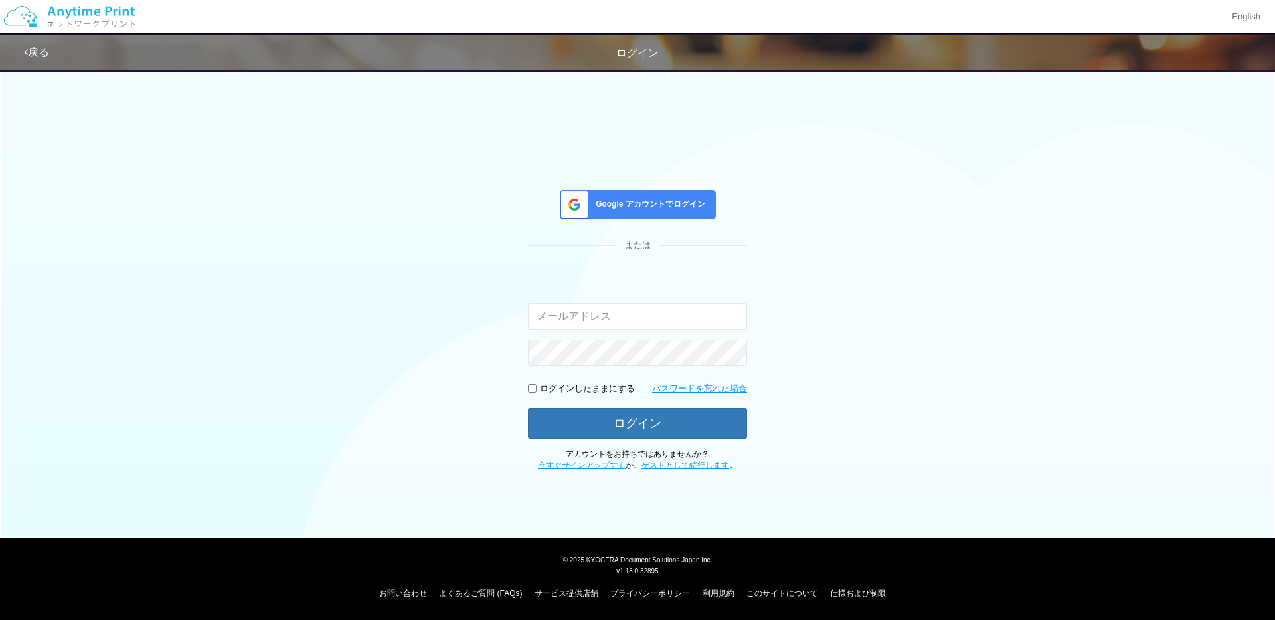
click at [74, 7] on img at bounding box center [69, 16] width 141 height 46
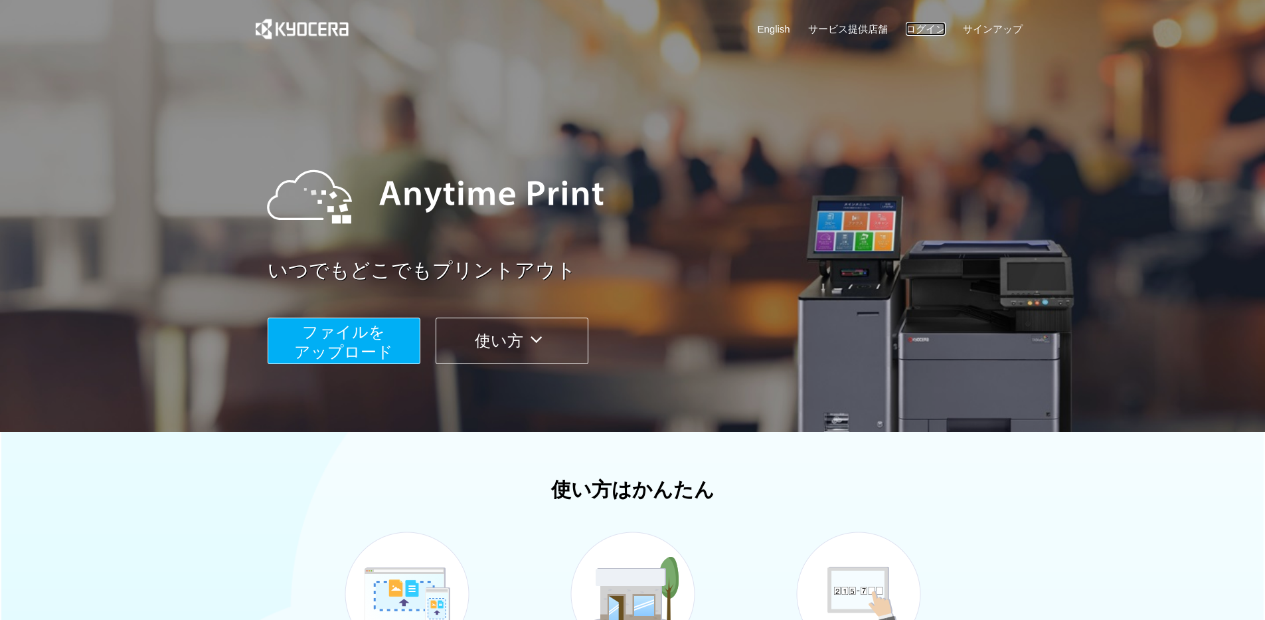
click at [933, 23] on link "ログイン" at bounding box center [926, 29] width 40 height 14
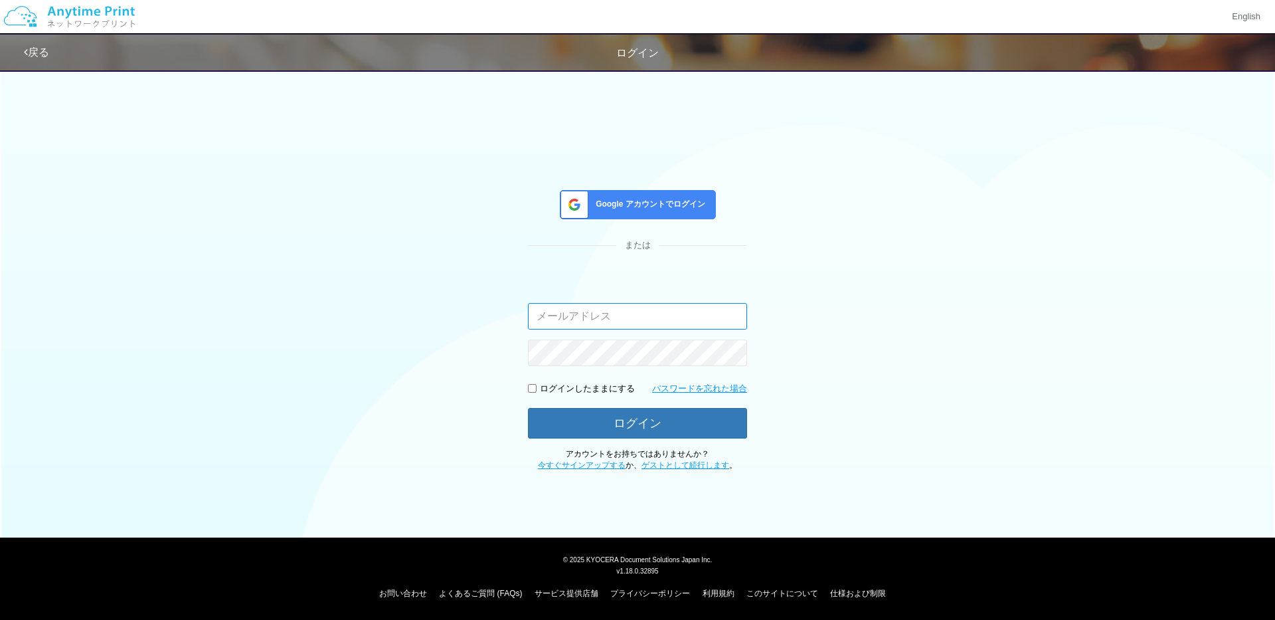
click at [644, 315] on input "email" at bounding box center [637, 316] width 219 height 27
type input "[EMAIL_ADDRESS][DOMAIN_NAME]"
click at [960, 398] on div "Google アカウントでログイン または 入力されたメールアドレスまたはパスワードが正しくありません。 [EMAIL_ADDRESS][DOMAIN_NAM…" at bounding box center [637, 266] width 797 height 409
click at [626, 313] on input "[EMAIL_ADDRESS][DOMAIN_NAME]" at bounding box center [637, 316] width 219 height 27
drag, startPoint x: 613, startPoint y: 316, endPoint x: 807, endPoint y: 320, distance: 194.0
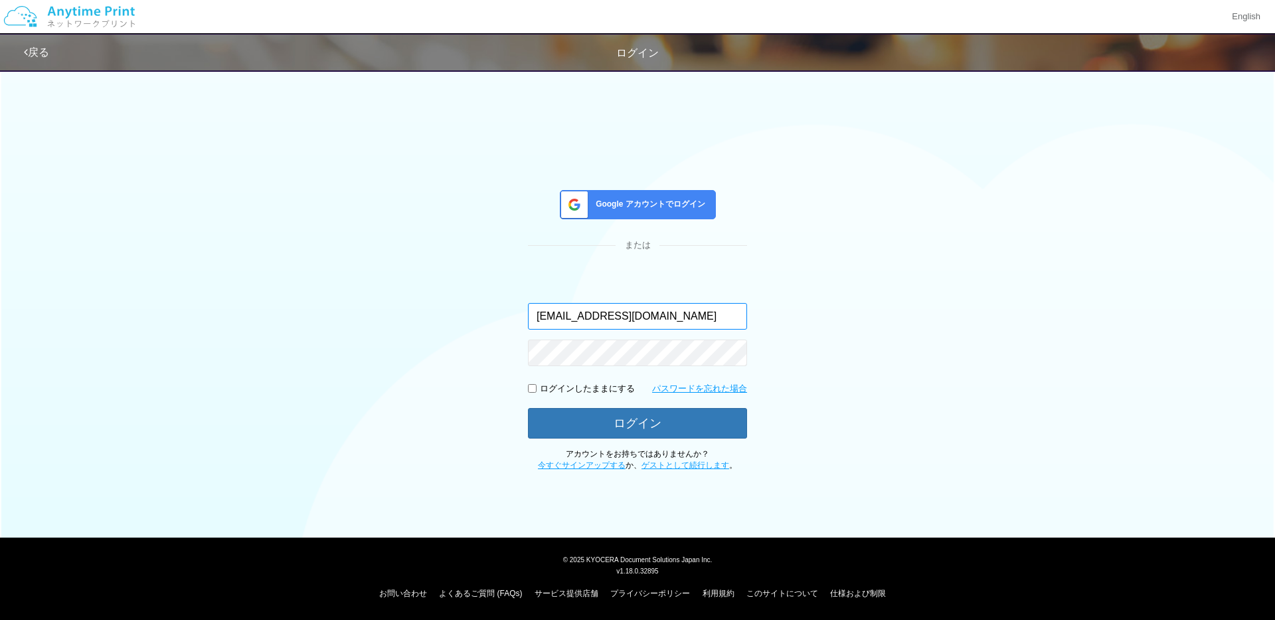
click at [802, 319] on div "Google アカウントでログイン または 入力されたメールアドレスまたはパスワードが正しくありません。 [EMAIL_ADDRESS][DOMAIN_NAM…" at bounding box center [637, 266] width 797 height 409
click at [870, 226] on div "Google アカウントでログイン または 入力されたメールアドレスまたはパスワードが正しくありません。 [EMAIL_ADDRESS][DOMAIN_NAM…" at bounding box center [637, 266] width 797 height 409
click at [652, 195] on div "Google アカウントでログイン" at bounding box center [638, 204] width 156 height 29
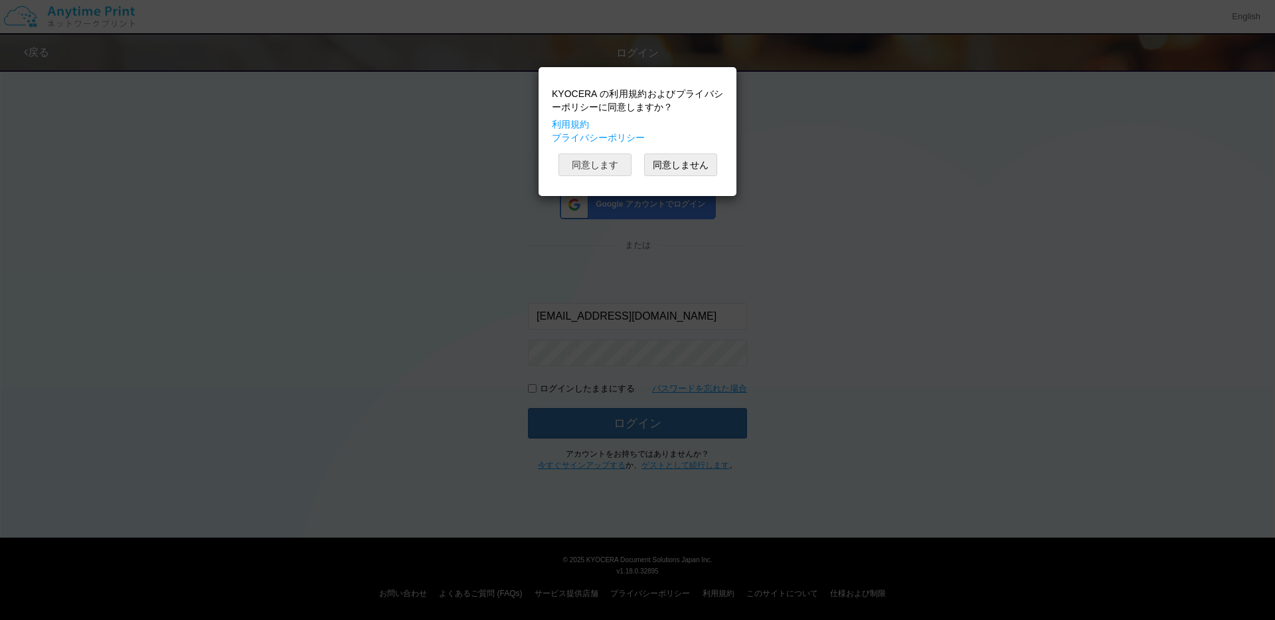
click at [628, 175] on button "同意します" at bounding box center [595, 164] width 73 height 23
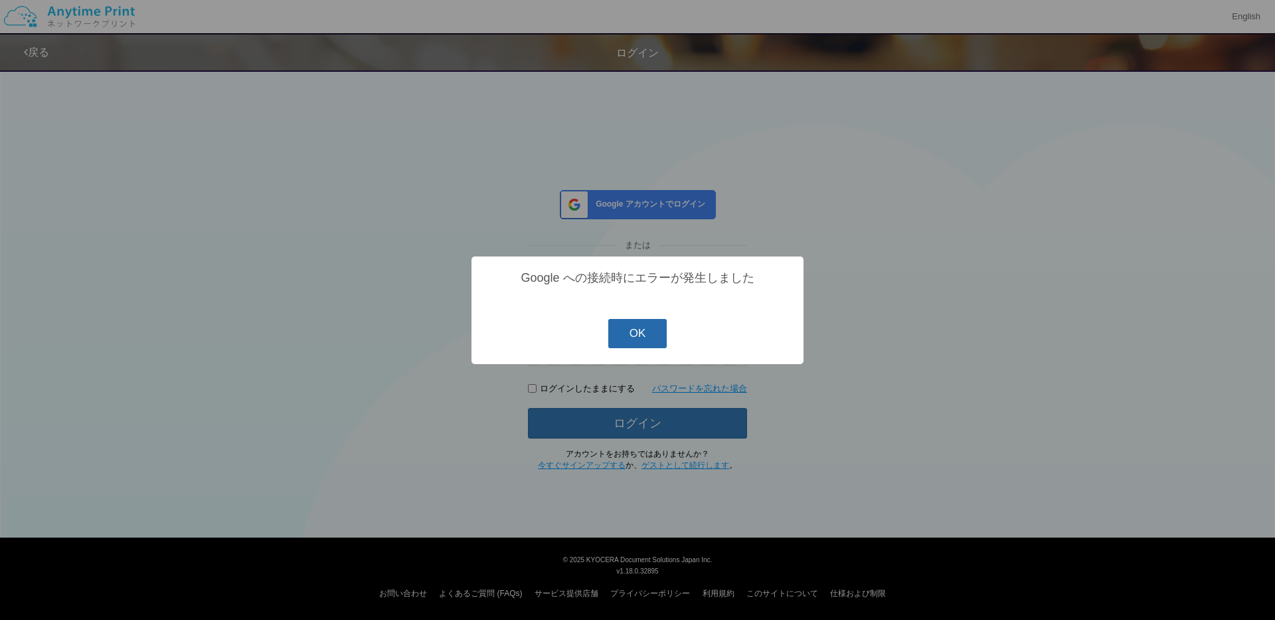
click at [637, 340] on button "OK" at bounding box center [637, 333] width 59 height 29
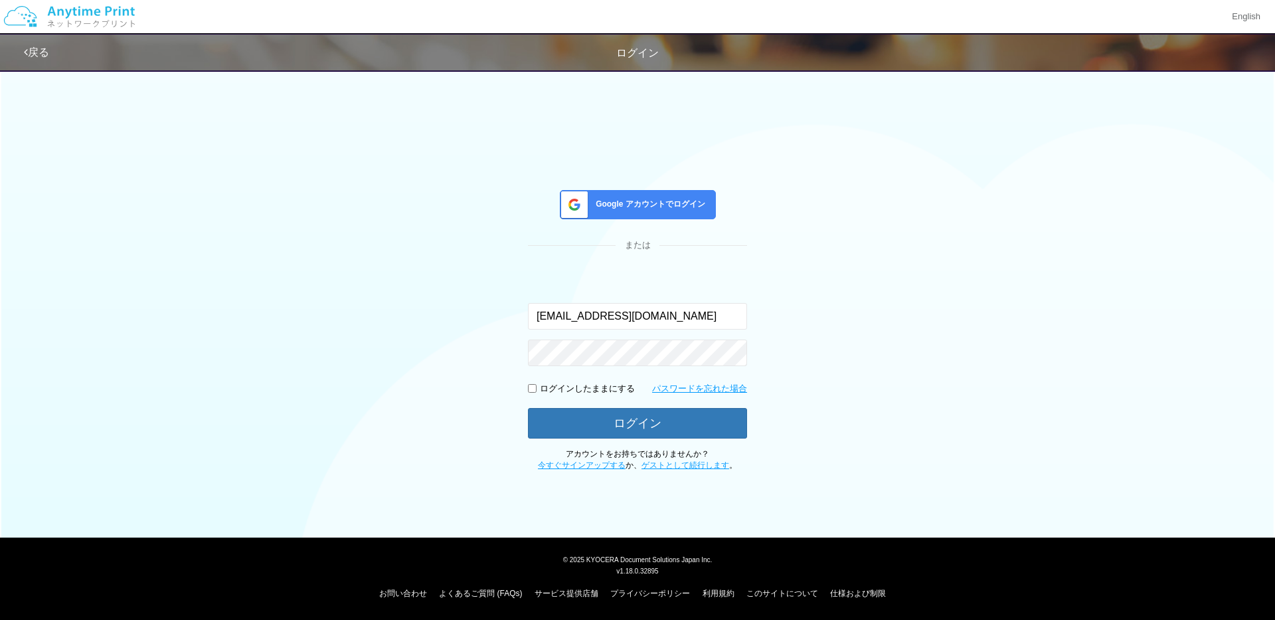
click at [102, 15] on img at bounding box center [69, 16] width 141 height 46
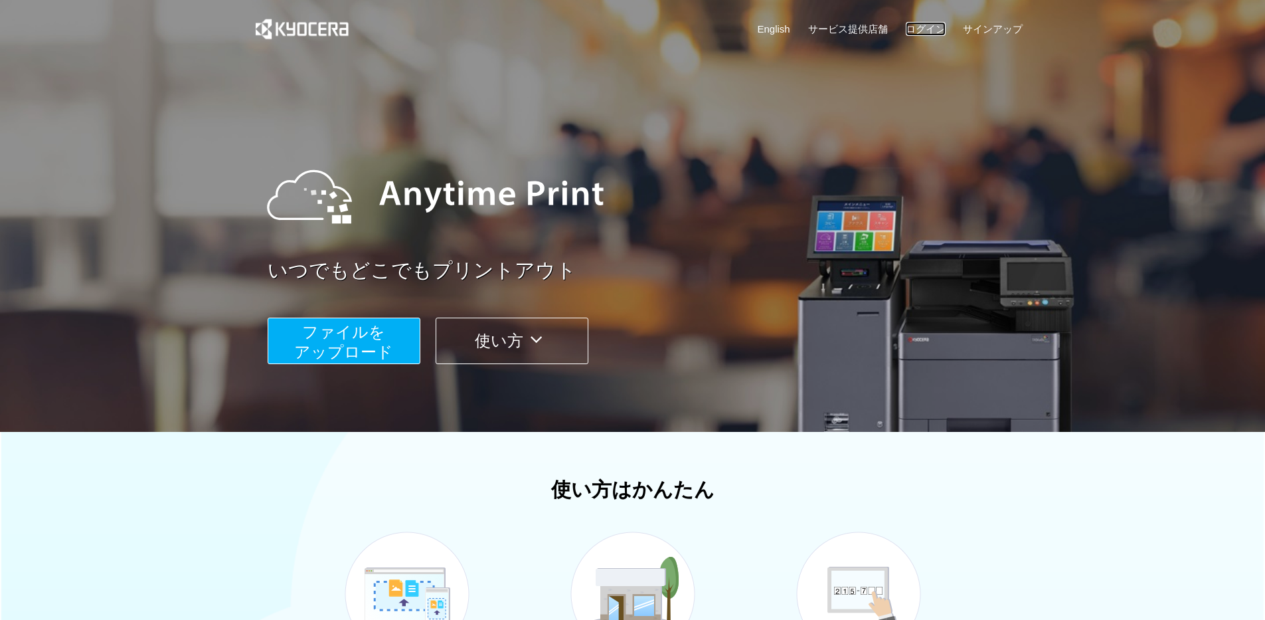
click at [940, 25] on link "ログイン" at bounding box center [926, 29] width 40 height 14
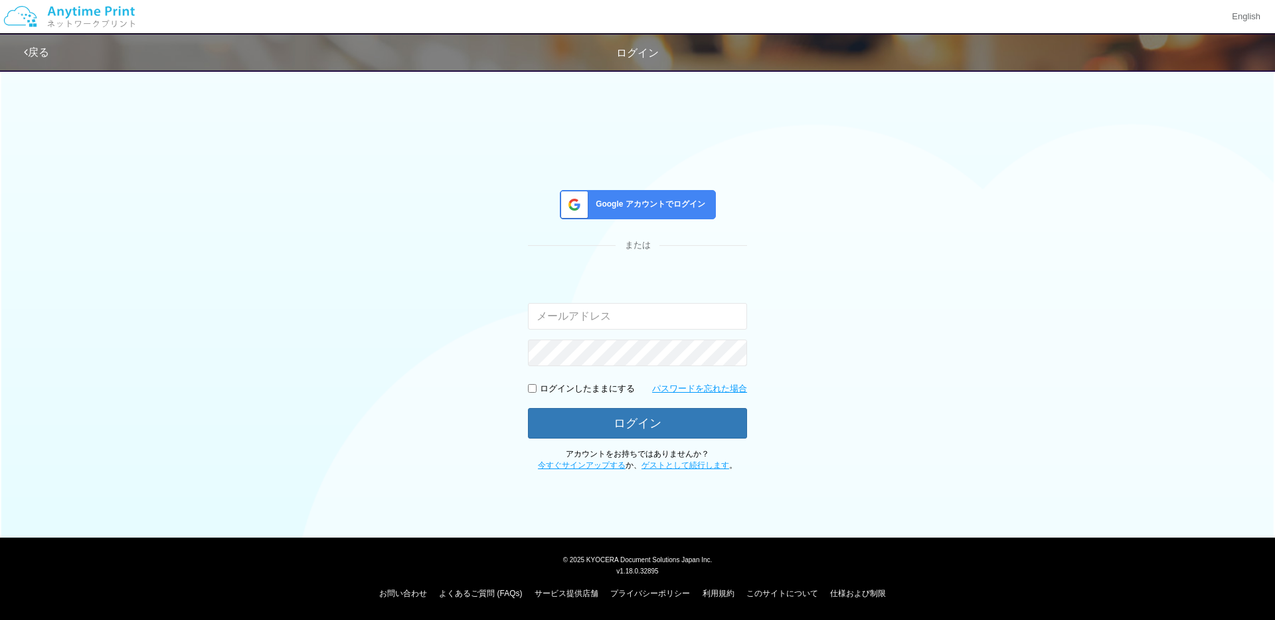
click at [654, 212] on div "Google アカウントでログイン" at bounding box center [638, 204] width 156 height 29
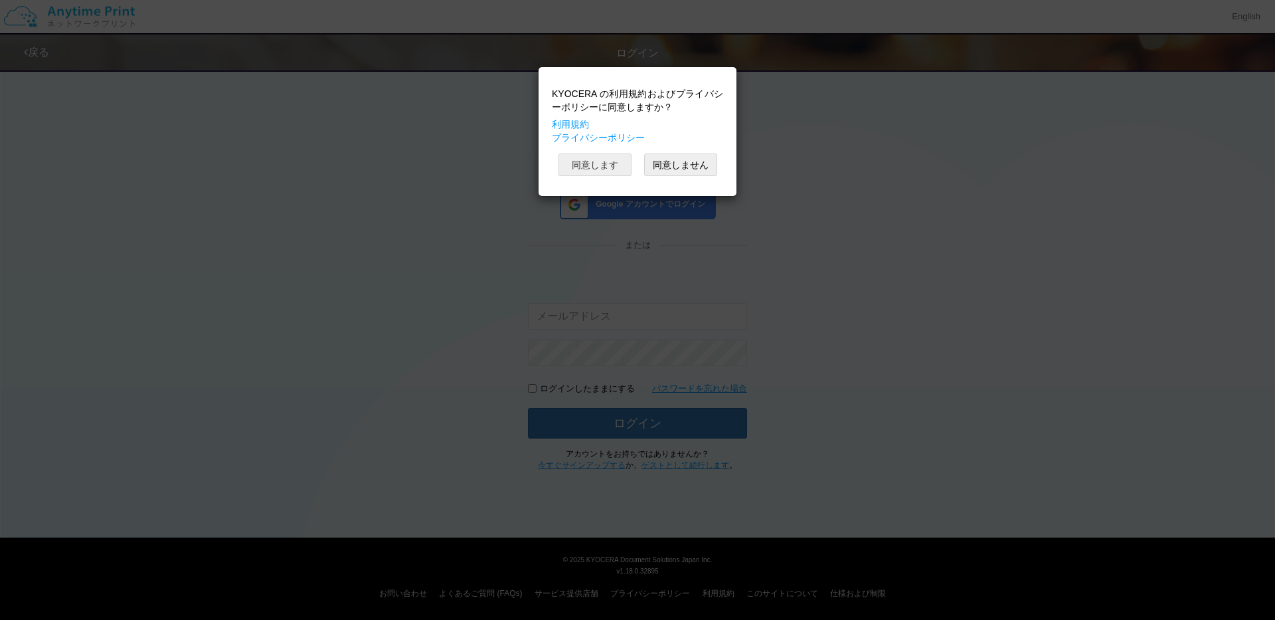
click at [605, 164] on button "同意します" at bounding box center [595, 164] width 73 height 23
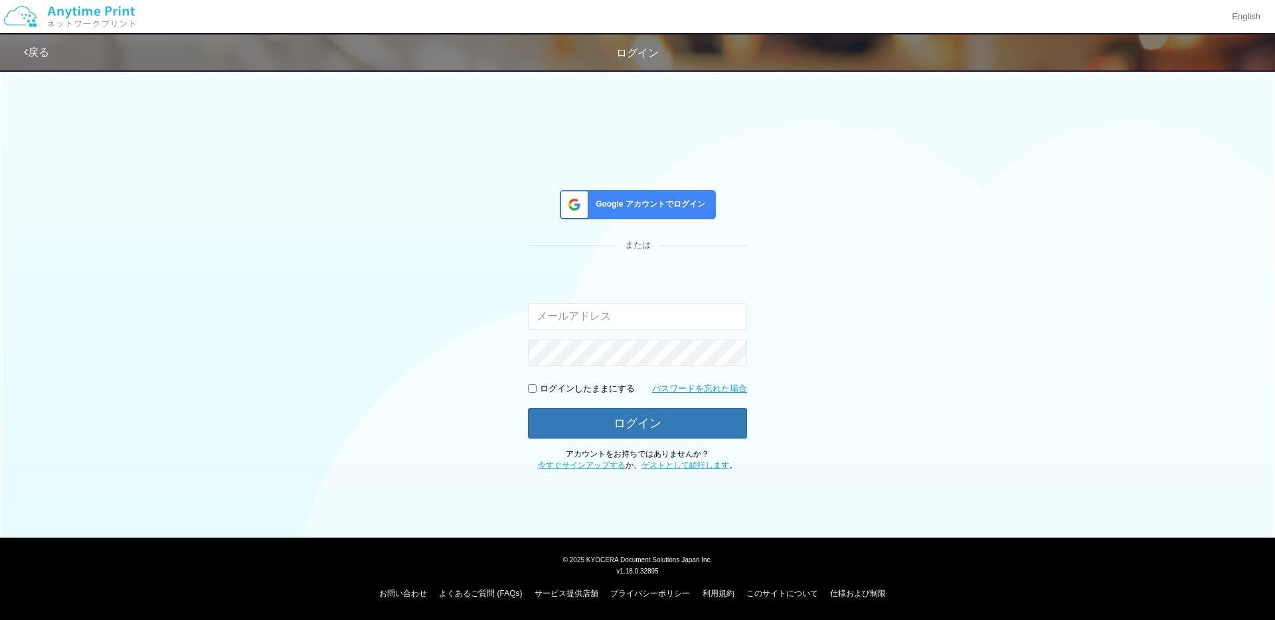
click at [81, 3] on img at bounding box center [69, 16] width 141 height 46
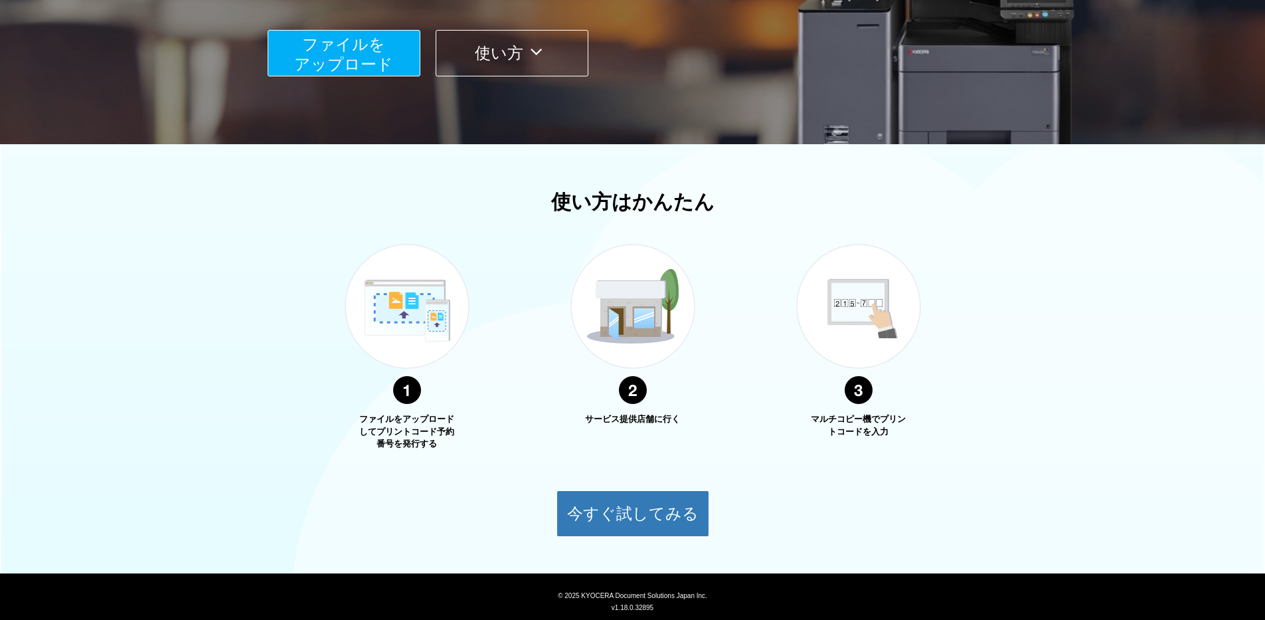
scroll to position [324, 0]
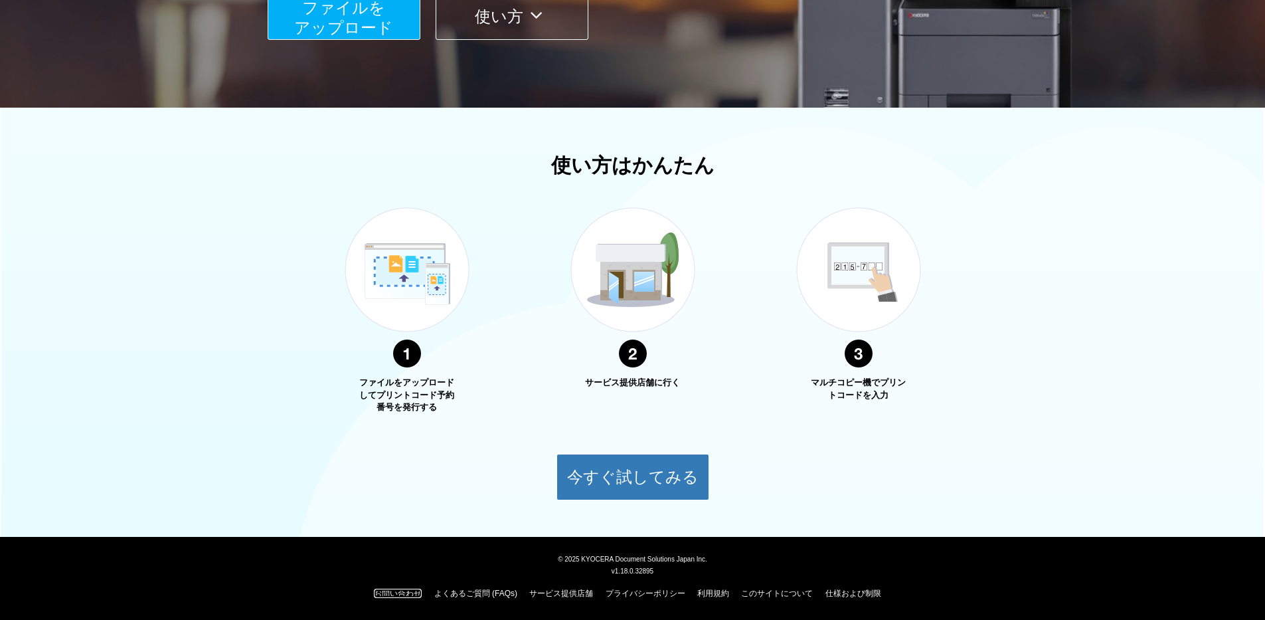
click at [387, 592] on link "お問い合わせ" at bounding box center [398, 593] width 48 height 9
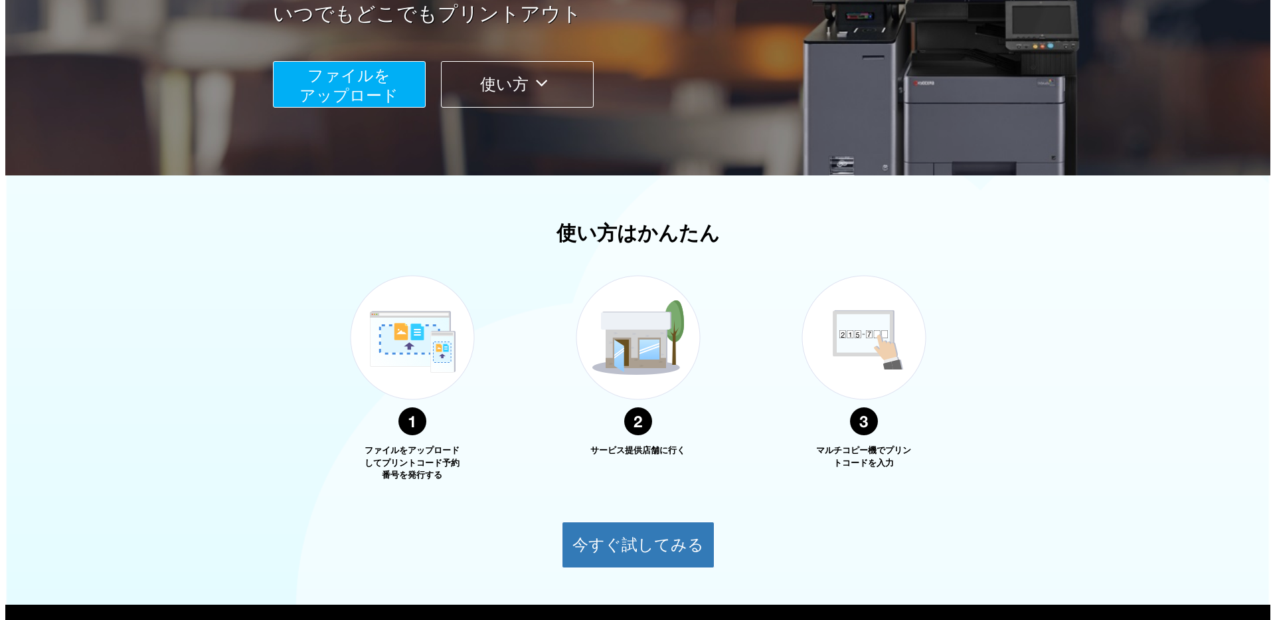
scroll to position [0, 0]
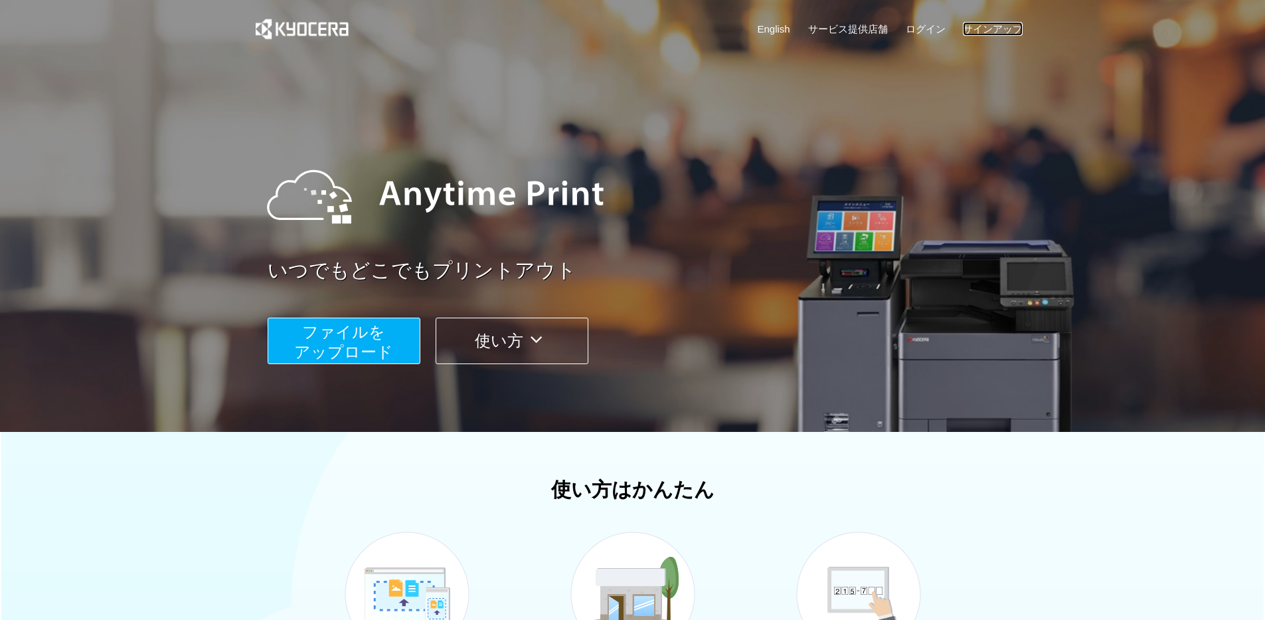
click at [1006, 22] on link "サインアップ" at bounding box center [993, 29] width 60 height 14
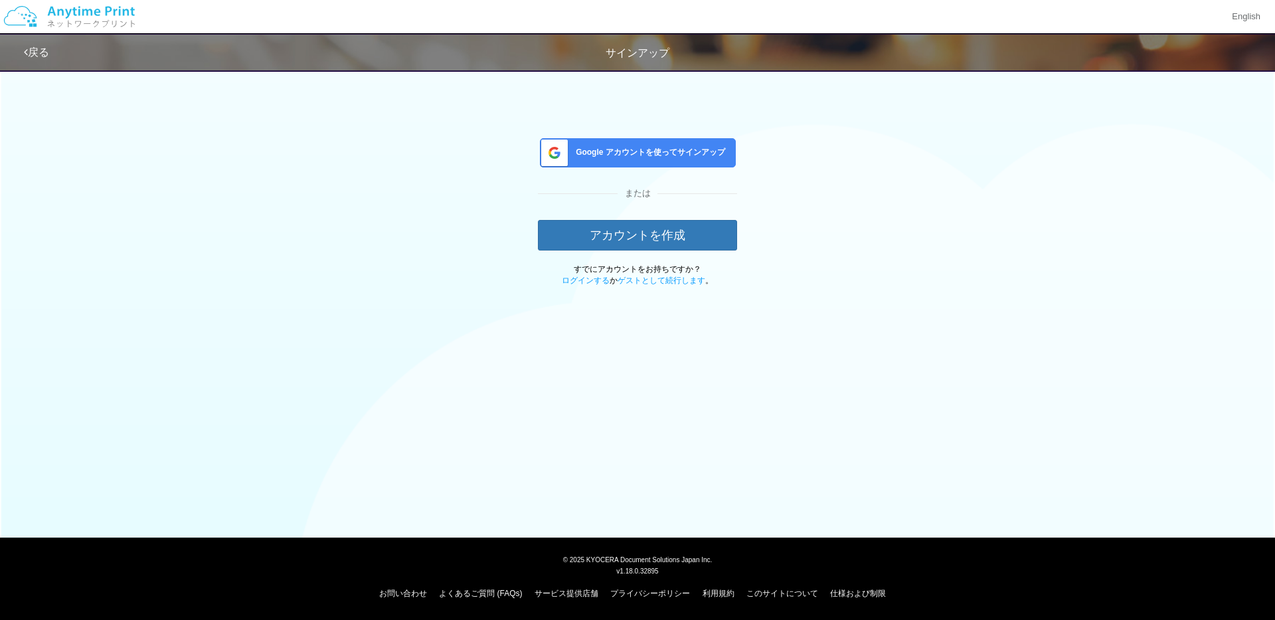
click at [637, 156] on span "Google アカウントを使ってサインアップ" at bounding box center [648, 152] width 155 height 11
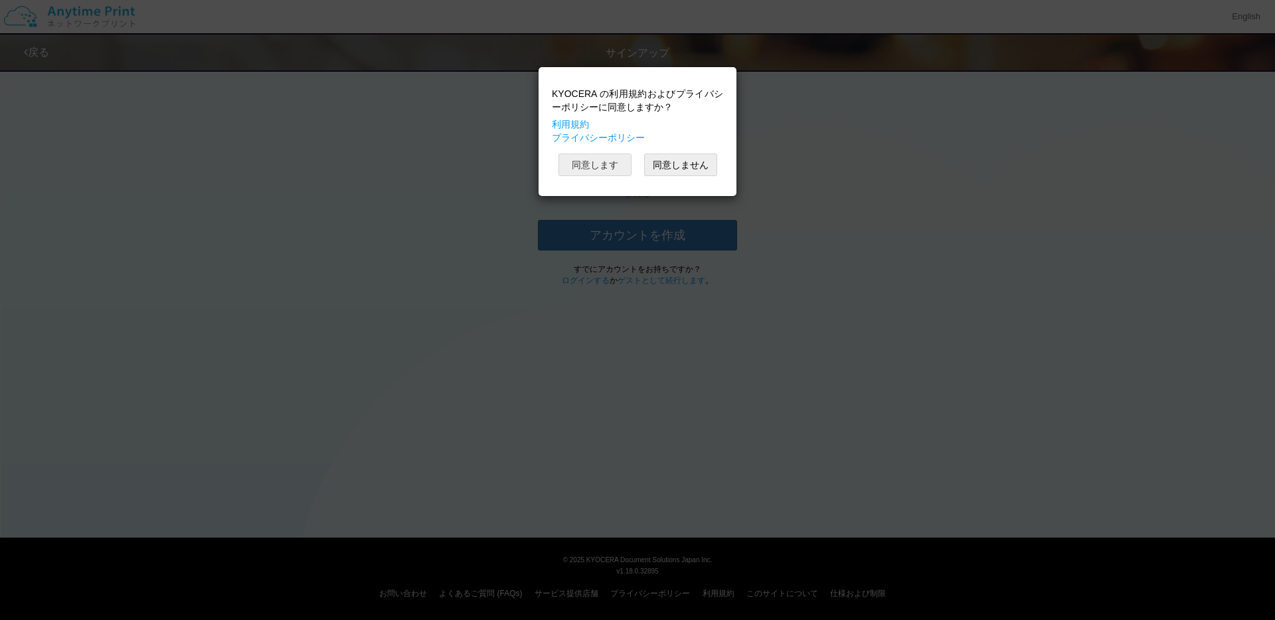
click at [590, 167] on button "同意します" at bounding box center [595, 164] width 73 height 23
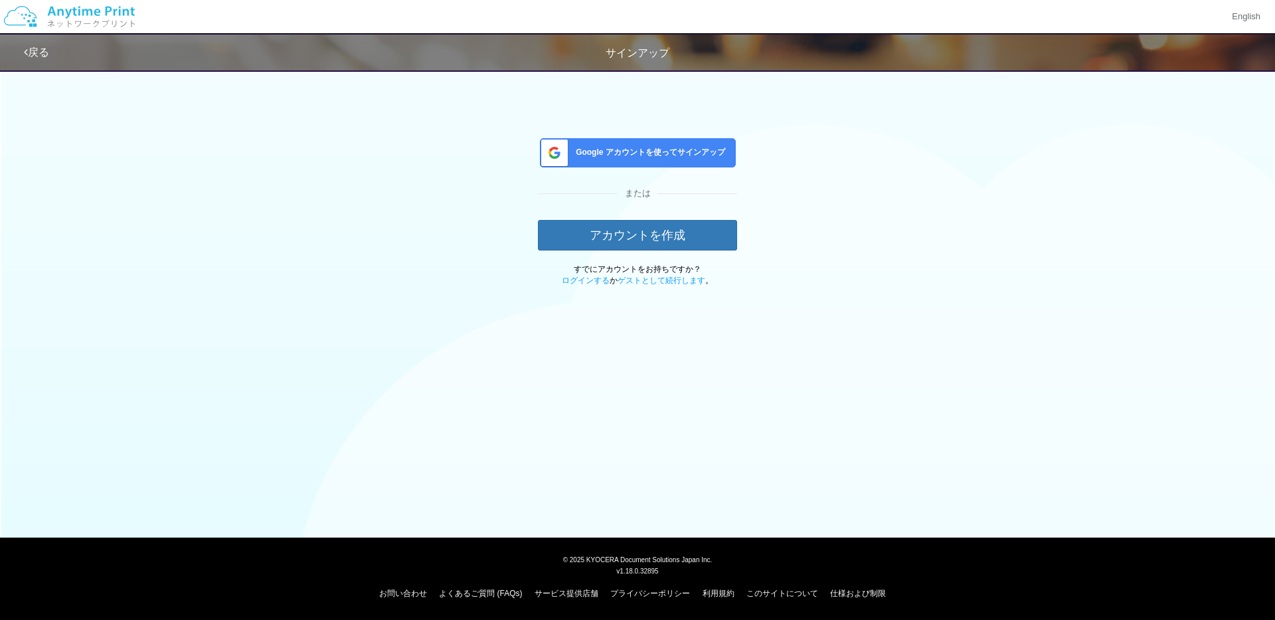
click at [693, 137] on div "Google アカウントを使ってサインアップ または アカウントを作成 すでにアカウントをお持ちですか？ ログインする か ゲストとして続行します 。" at bounding box center [637, 174] width 199 height 224
click at [690, 145] on div "Google アカウントを使ってサインアップ" at bounding box center [638, 152] width 196 height 29
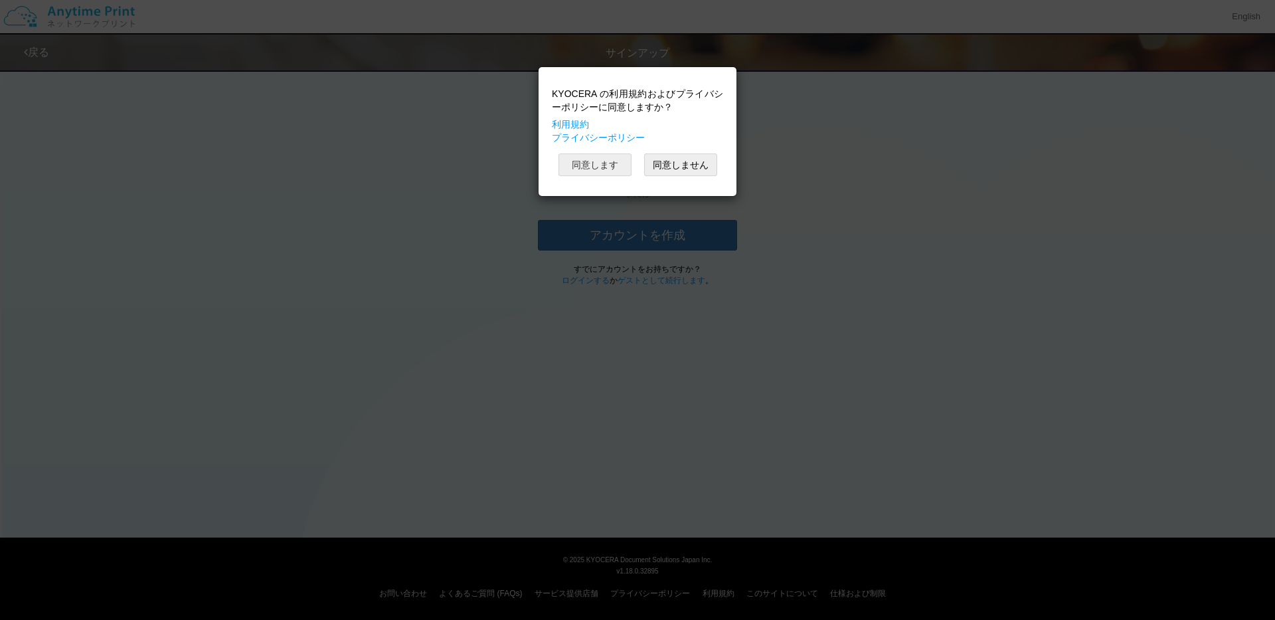
click at [607, 169] on button "同意します" at bounding box center [595, 164] width 73 height 23
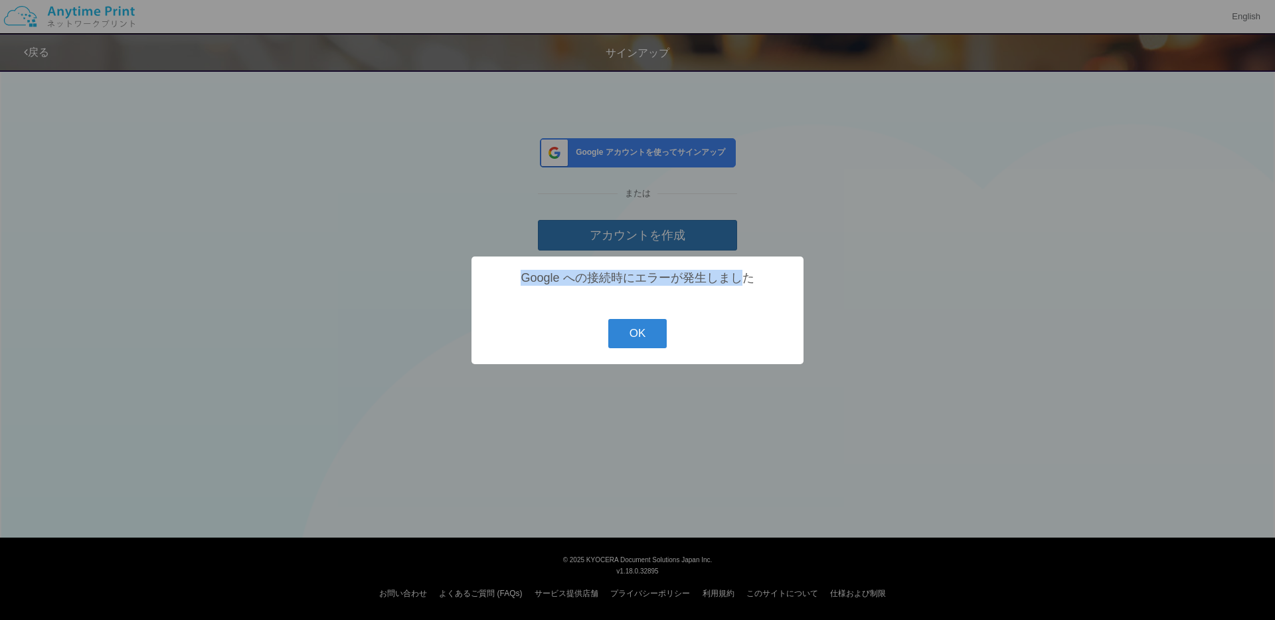
drag, startPoint x: 520, startPoint y: 282, endPoint x: 749, endPoint y: 287, distance: 228.6
click at [749, 286] on div "Google への接続時にエラーが発生しました" at bounding box center [638, 278] width 306 height 16
click at [763, 286] on div "Google への接続時にエラーが発生しました" at bounding box center [638, 278] width 306 height 16
drag, startPoint x: 763, startPoint y: 278, endPoint x: 510, endPoint y: 271, distance: 253.2
click at [510, 271] on div "Google への接続時にエラーが発生しました" at bounding box center [638, 278] width 306 height 16
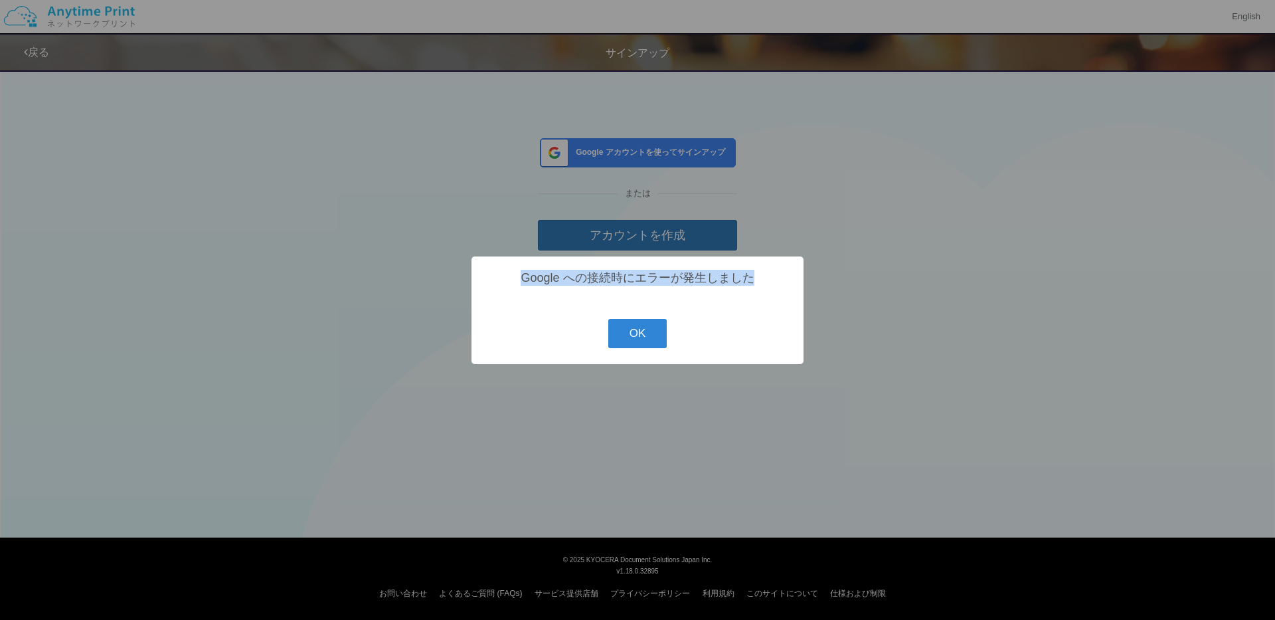
copy div "Google への接続時にエラーが発生しました"
click at [630, 340] on button "OK" at bounding box center [637, 333] width 59 height 29
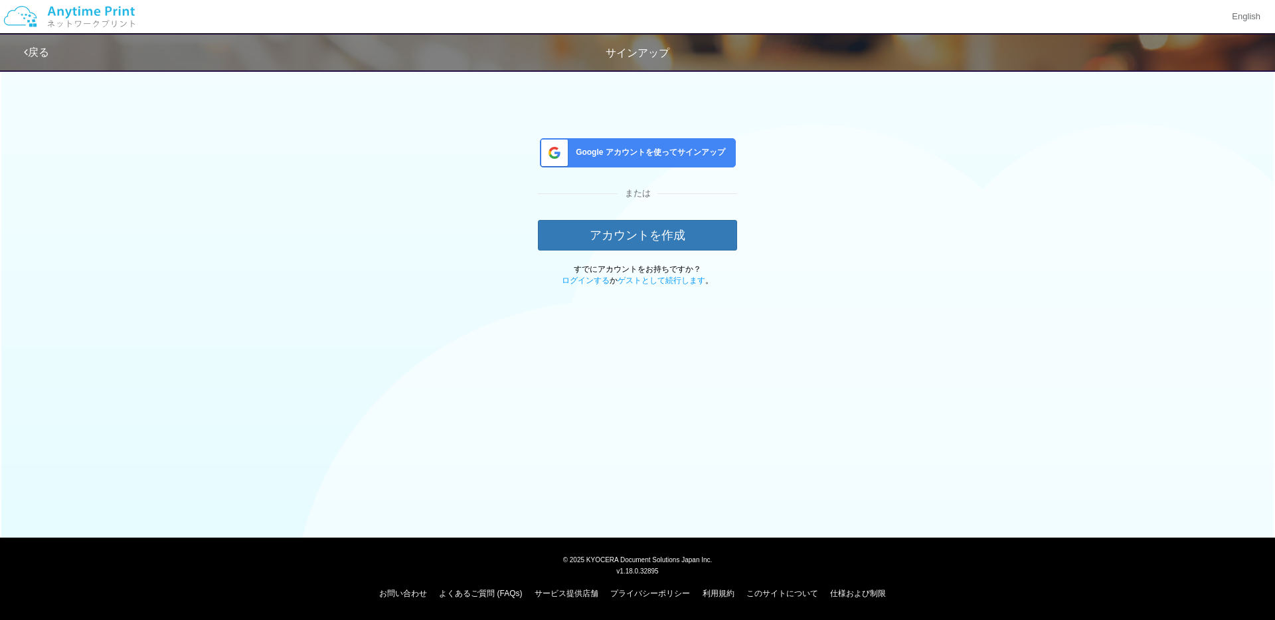
click at [631, 353] on div "戻る サインアップ Google アカウントを使ってサインアップ または アカウントを作成 すでにアカウントをお持ちですか？ ログインする か ゲストとして続…" at bounding box center [637, 188] width 1275 height 377
click at [116, 15] on img at bounding box center [69, 16] width 141 height 46
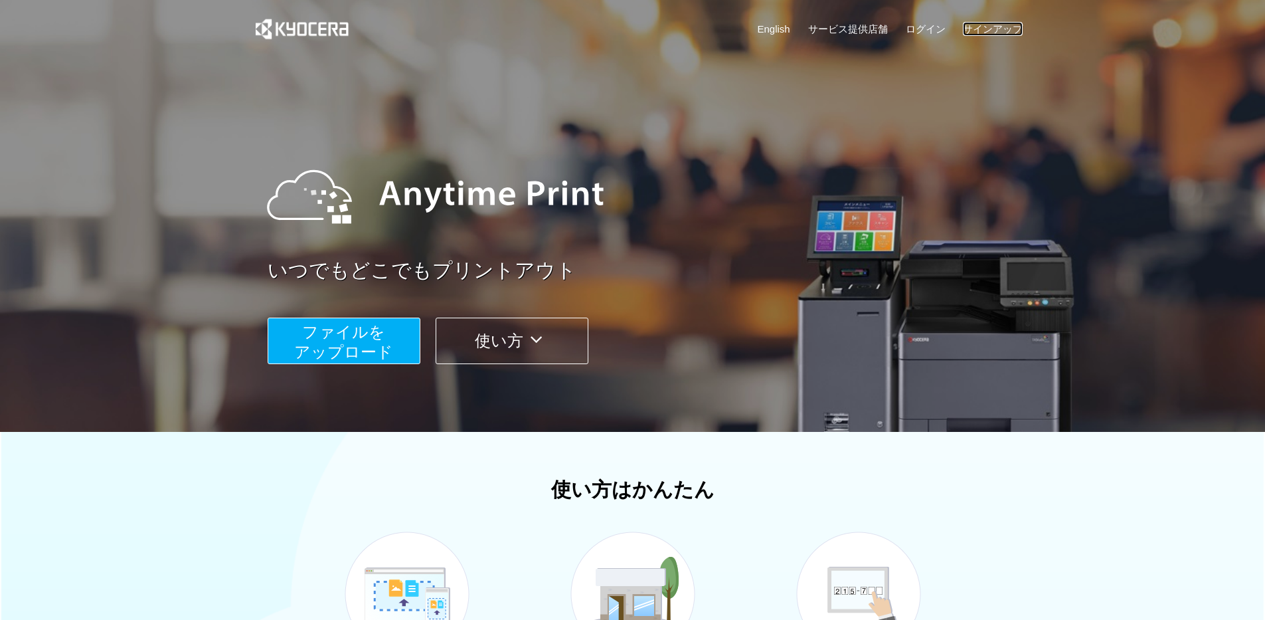
click at [1001, 30] on link "サインアップ" at bounding box center [993, 29] width 60 height 14
click at [929, 27] on link "ログイン" at bounding box center [926, 29] width 40 height 14
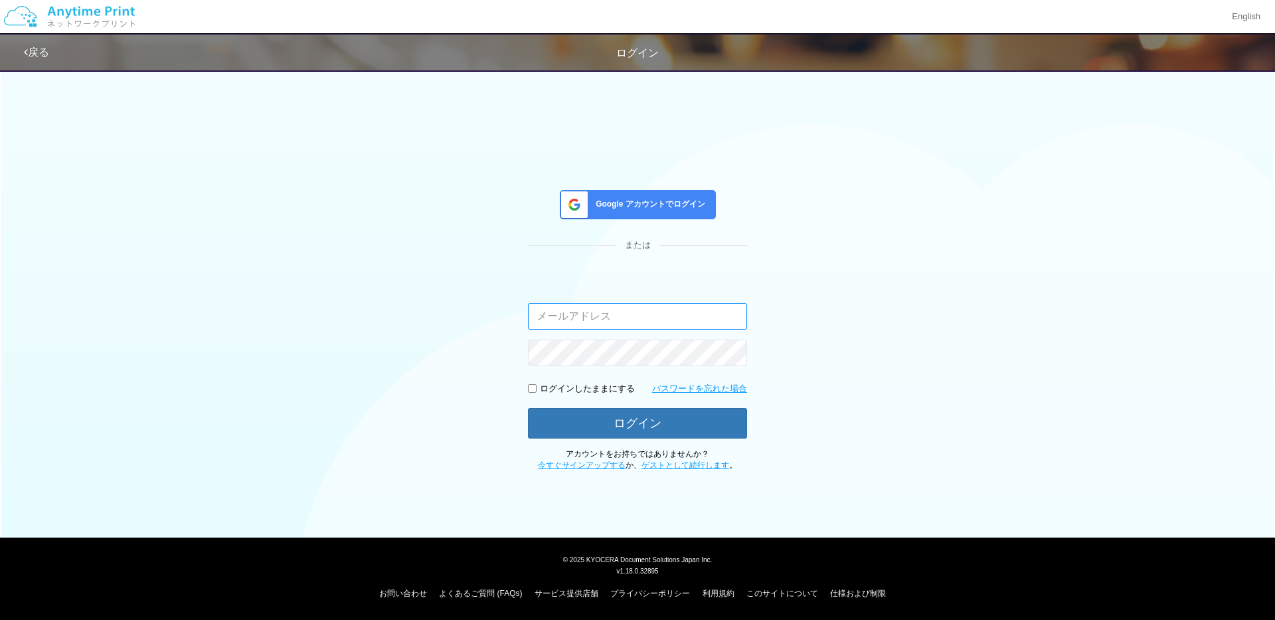
click at [664, 309] on input "email" at bounding box center [637, 316] width 219 height 27
click at [1007, 262] on div "Google アカウントでログイン または 入力されたメールアドレスまたはパスワードが正しくありません。 ログインしたままにする パスワードを忘れた場合 ログ…" at bounding box center [637, 266] width 797 height 409
click at [656, 195] on div "Google アカウントでログイン" at bounding box center [638, 204] width 156 height 29
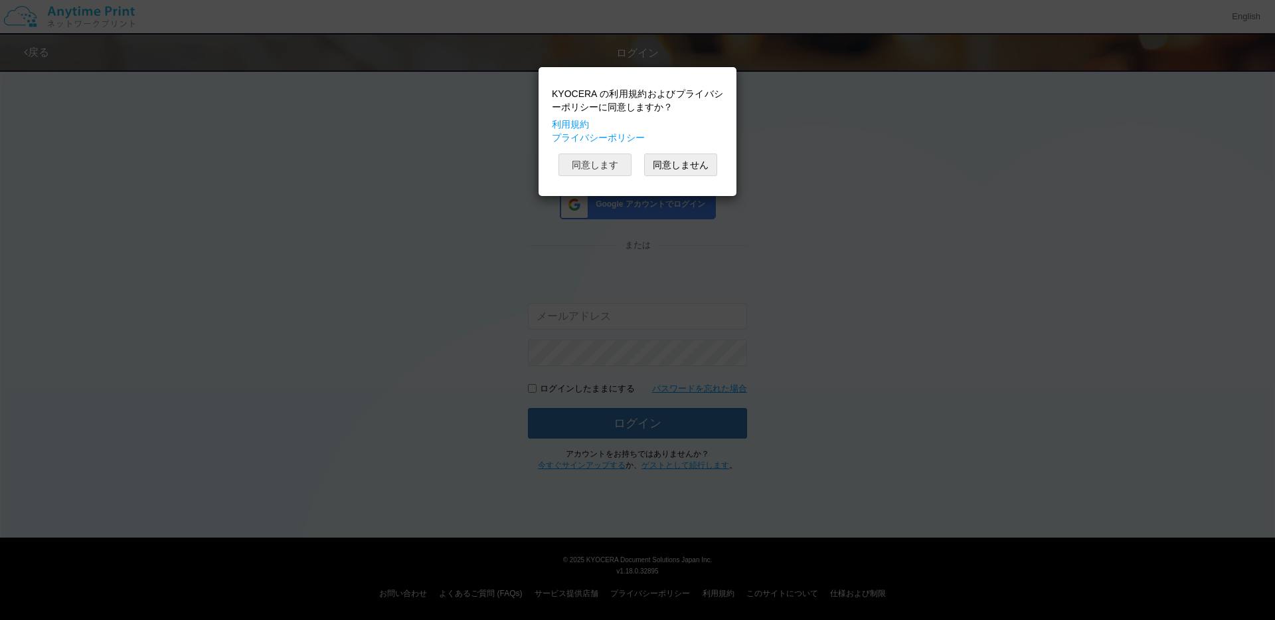
click at [604, 167] on button "同意します" at bounding box center [595, 164] width 73 height 23
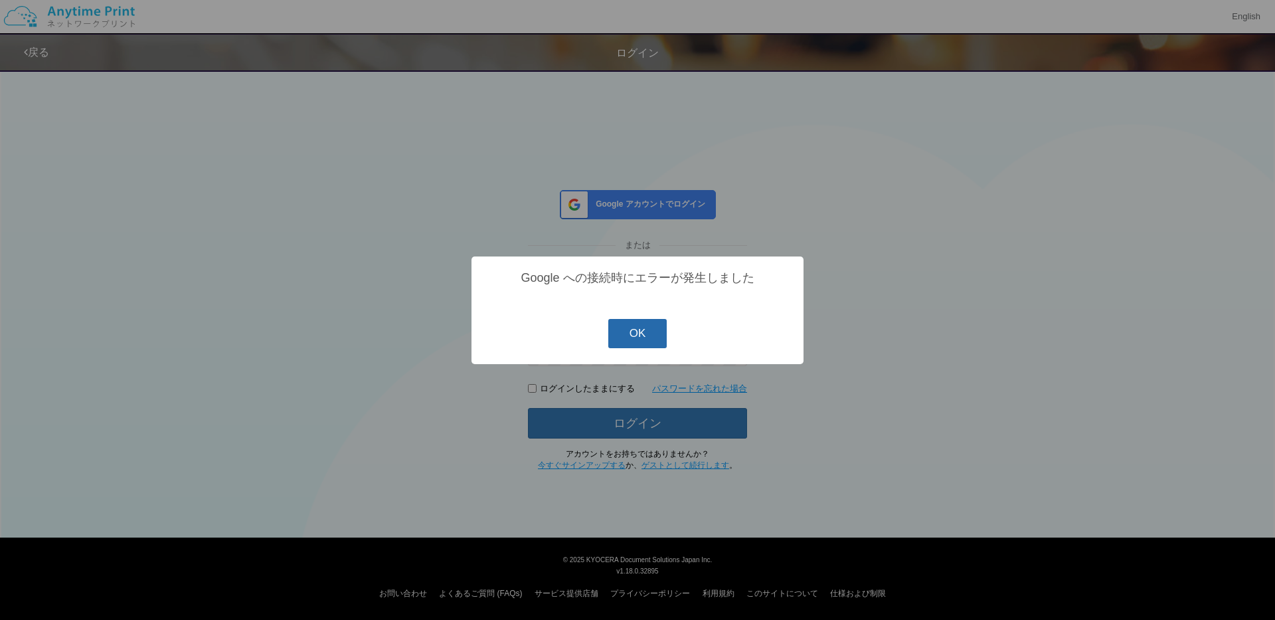
click at [628, 339] on button "OK" at bounding box center [637, 333] width 59 height 29
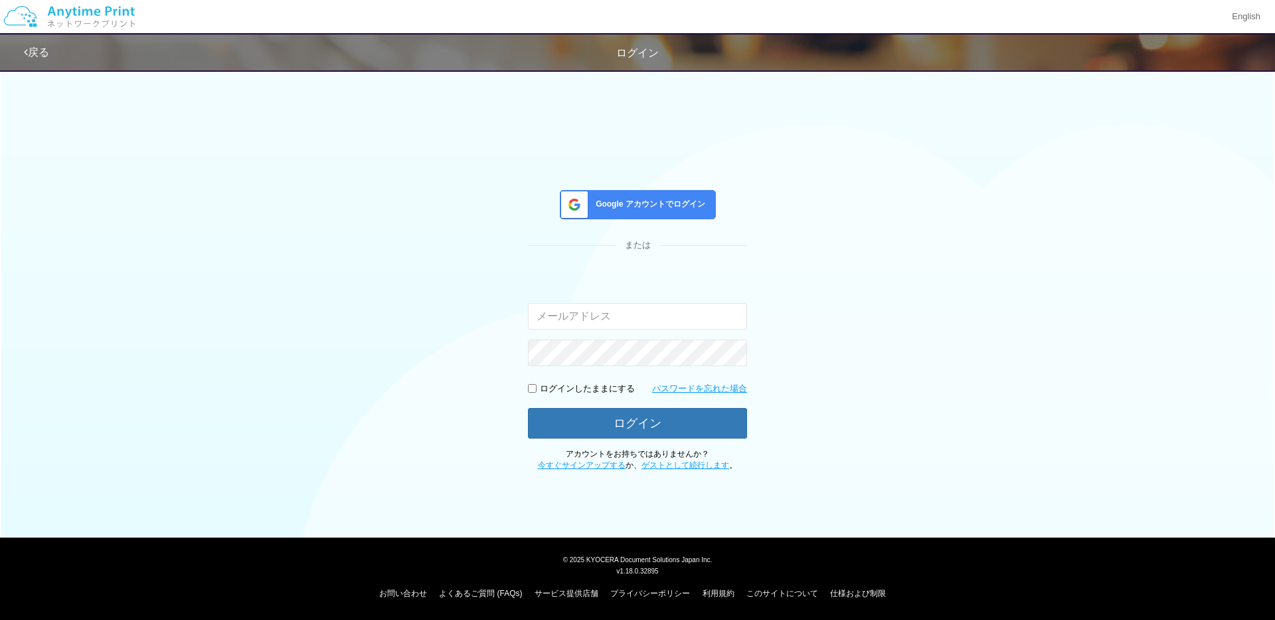
click at [1095, 316] on div "Google アカウントでログイン または 入力されたメールアドレスまたはパスワードが正しくありません。 ログインしたままにする パスワードを忘れた場合 ログ…" at bounding box center [637, 266] width 1275 height 409
